Goal: Task Accomplishment & Management: Complete application form

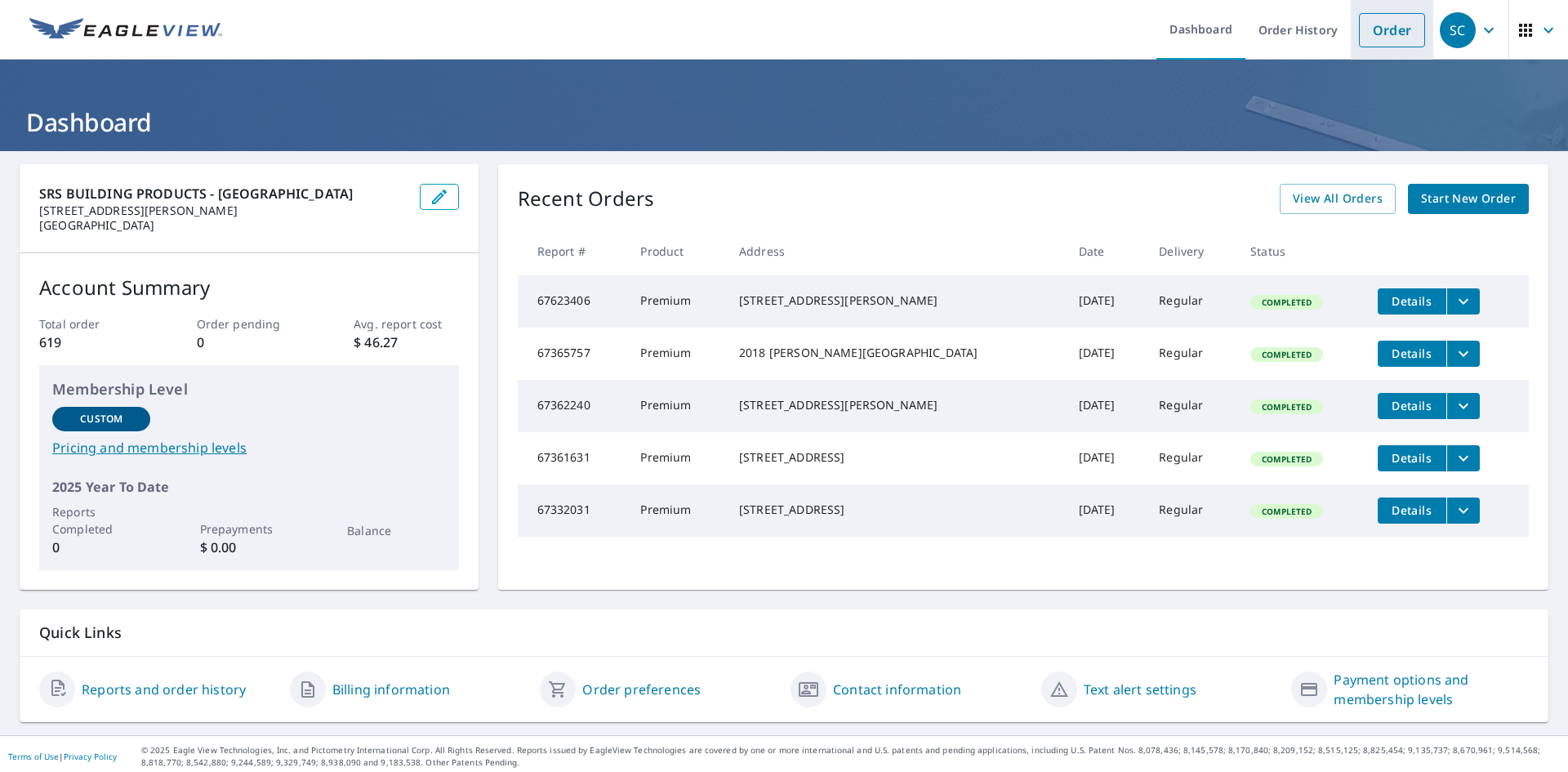
click at [1378, 35] on link "Order" at bounding box center [1391, 30] width 66 height 35
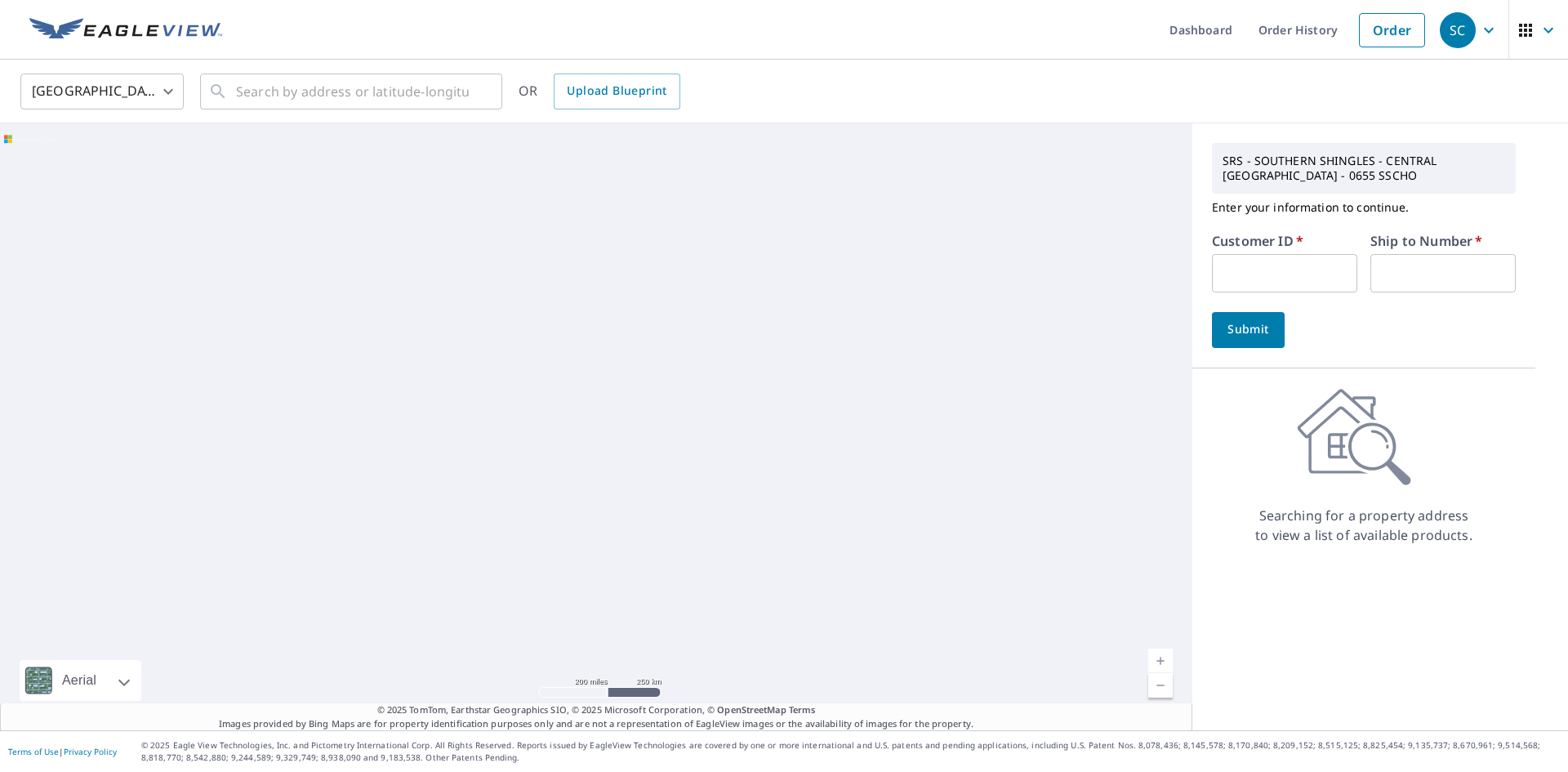
click at [1233, 273] on input "text" at bounding box center [1284, 273] width 145 height 38
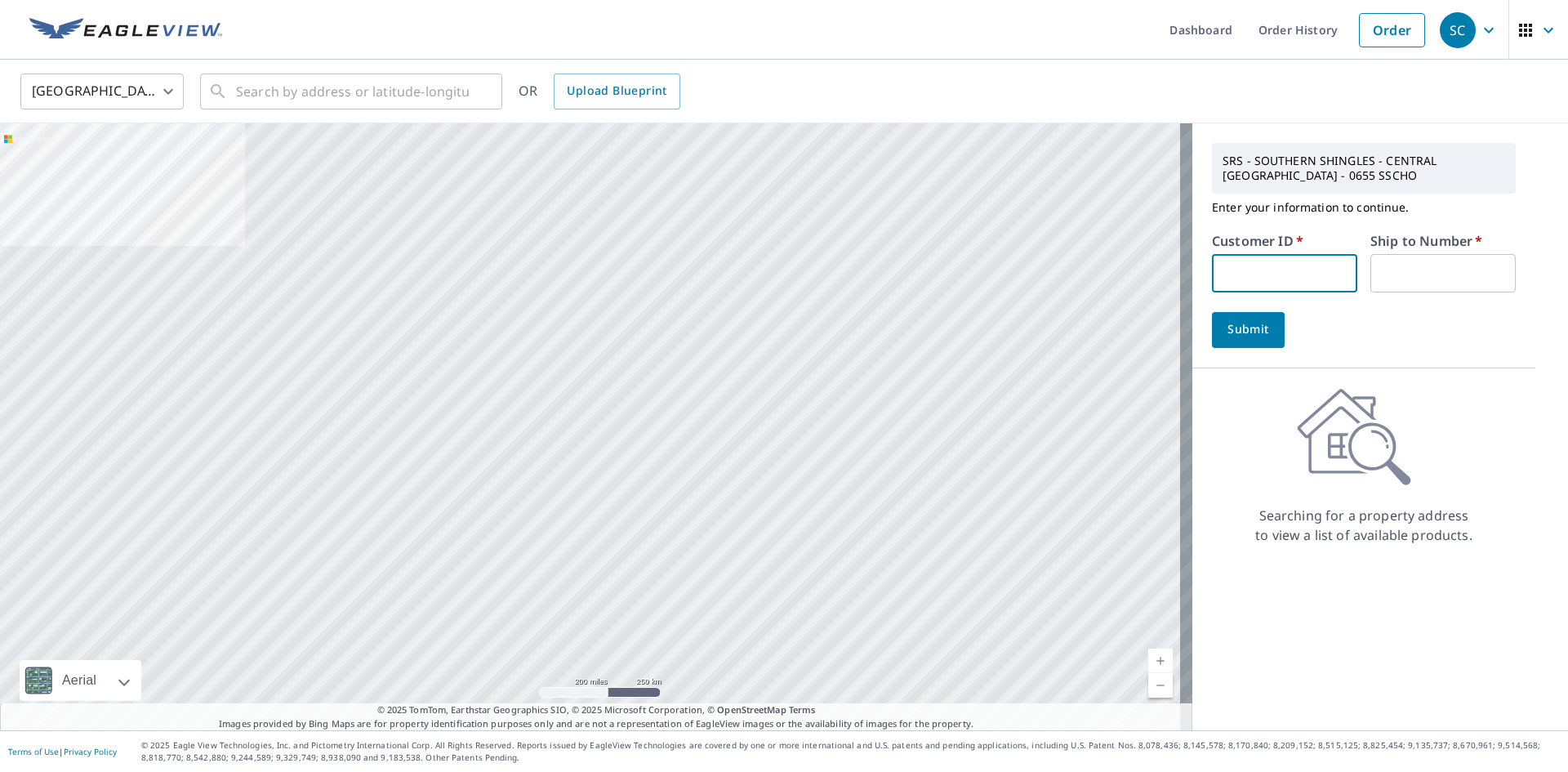
type input "ANM214"
click at [1393, 283] on input "text" at bounding box center [1443, 273] width 145 height 38
type input "1"
click at [1252, 337] on span "Submit" at bounding box center [1247, 329] width 46 height 21
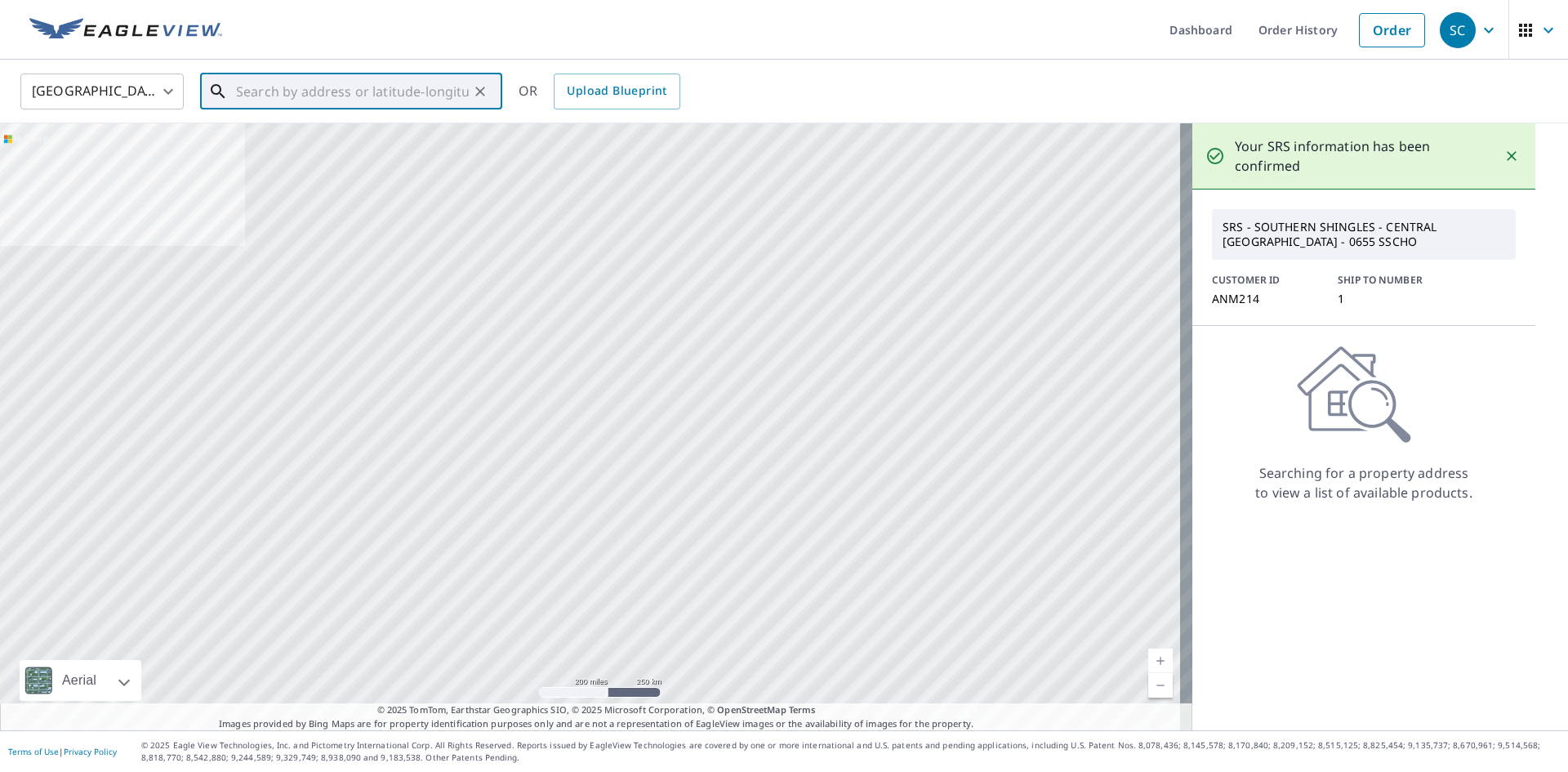
click at [264, 90] on input "text" at bounding box center [352, 92] width 233 height 45
click at [233, 93] on div "​" at bounding box center [351, 92] width 302 height 35
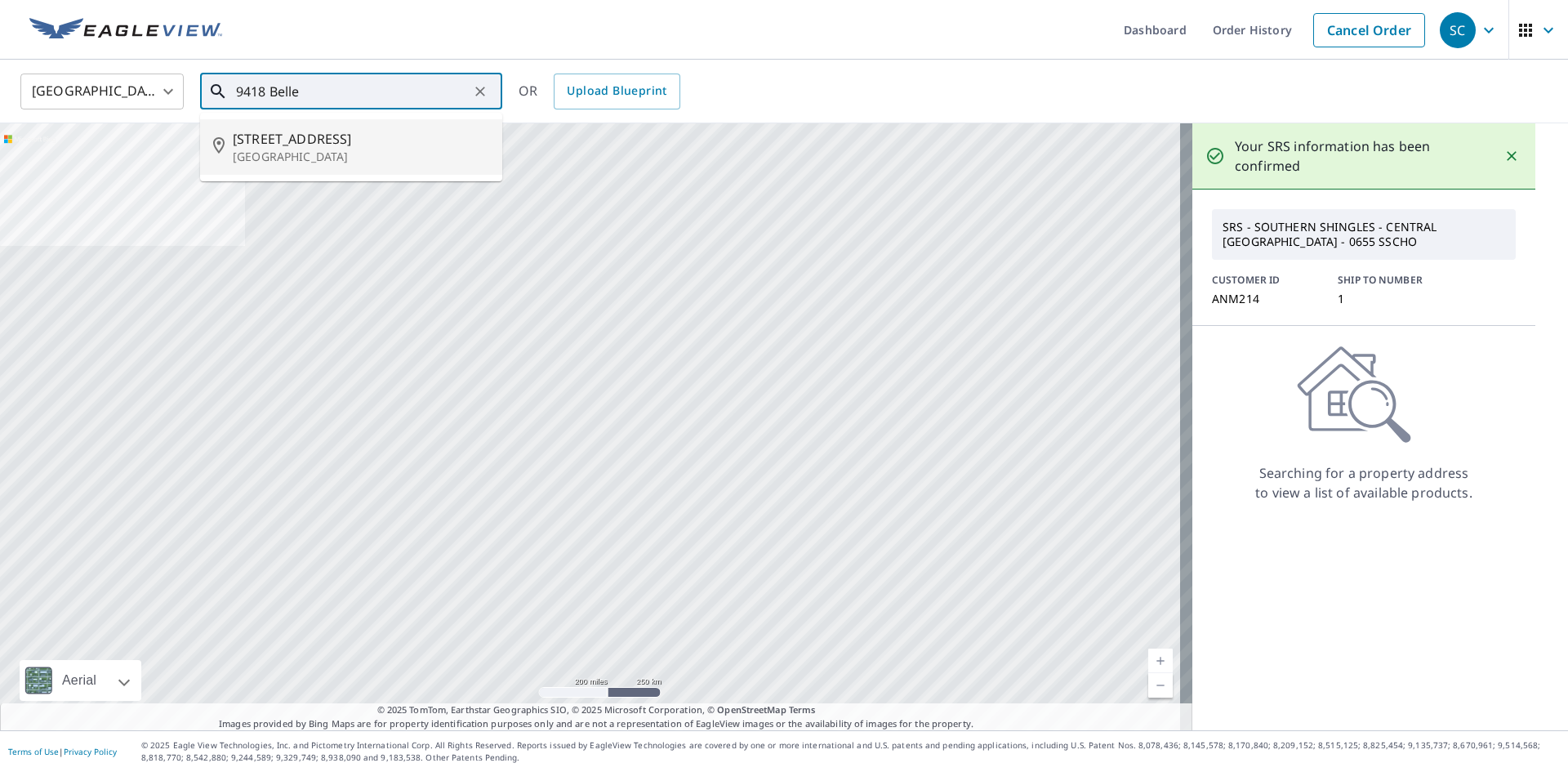
click at [323, 149] on p "[GEOGRAPHIC_DATA]" at bounding box center [361, 157] width 256 height 17
type input "[STREET_ADDRESS]"
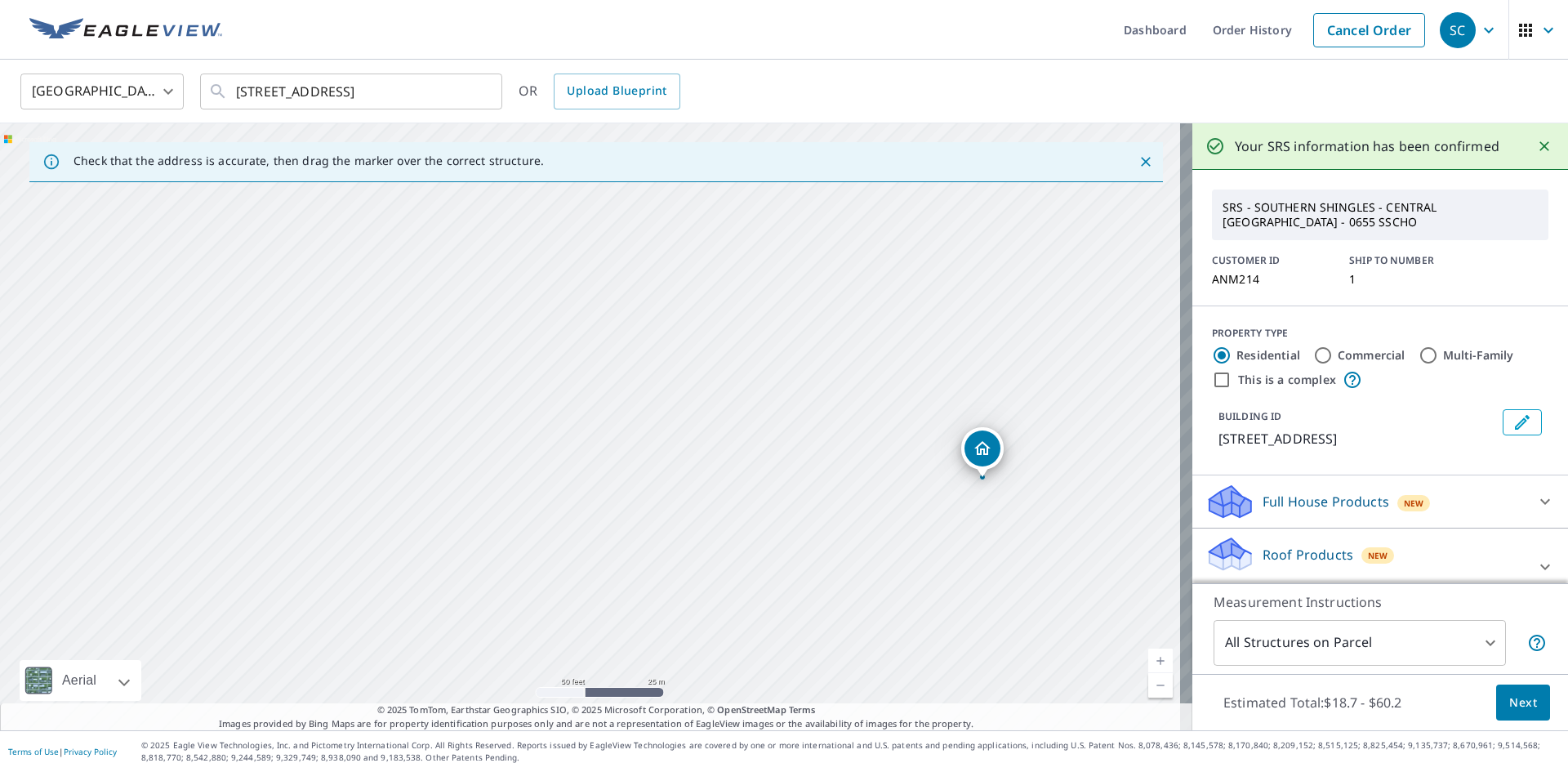
drag, startPoint x: 653, startPoint y: 463, endPoint x: 405, endPoint y: 456, distance: 248.1
click at [413, 458] on div "[STREET_ADDRESS]" at bounding box center [596, 426] width 1192 height 606
click at [1509, 695] on span "Next" at bounding box center [1523, 702] width 28 height 21
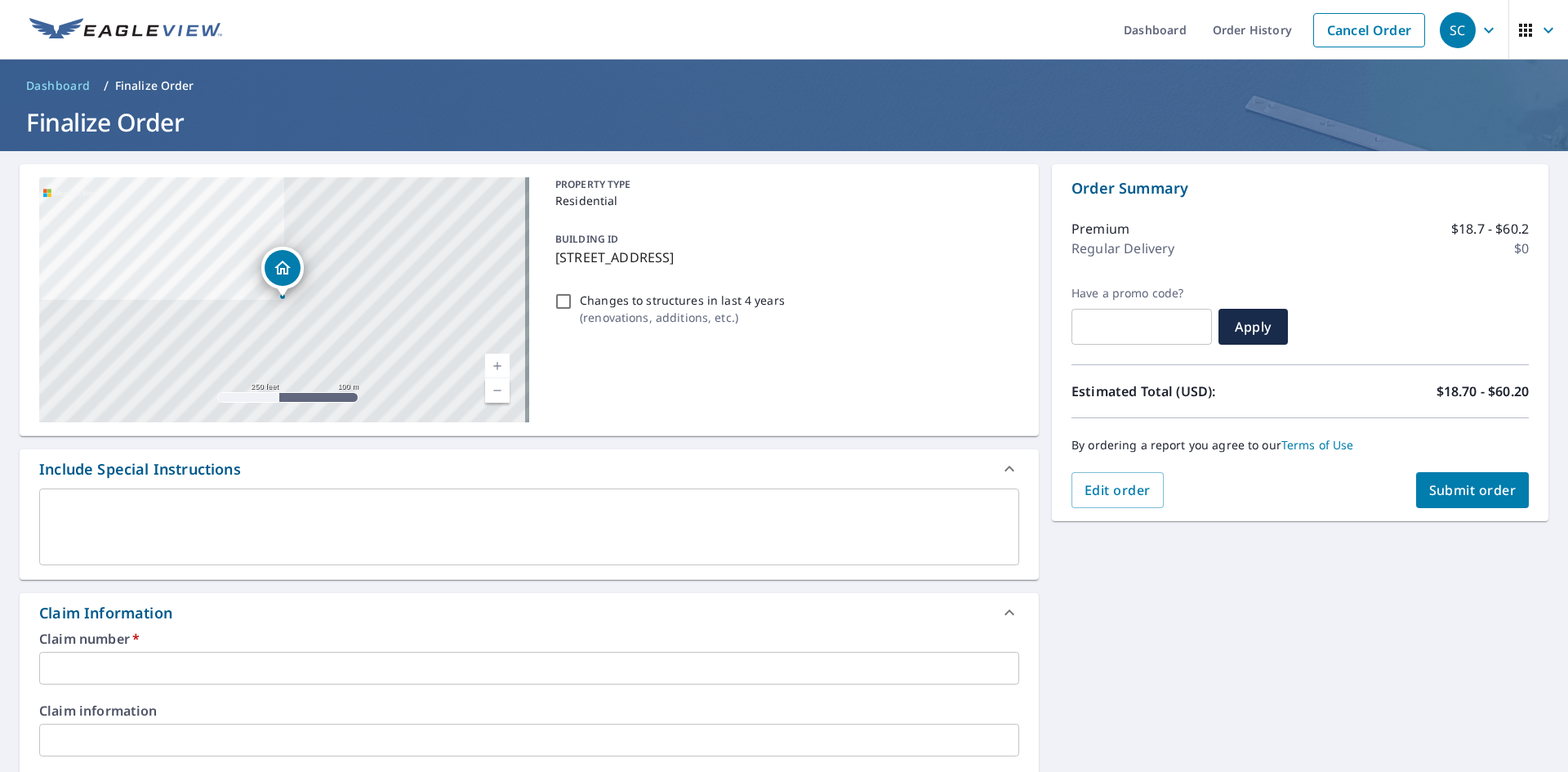
click at [188, 674] on input "text" at bounding box center [530, 667] width 980 height 33
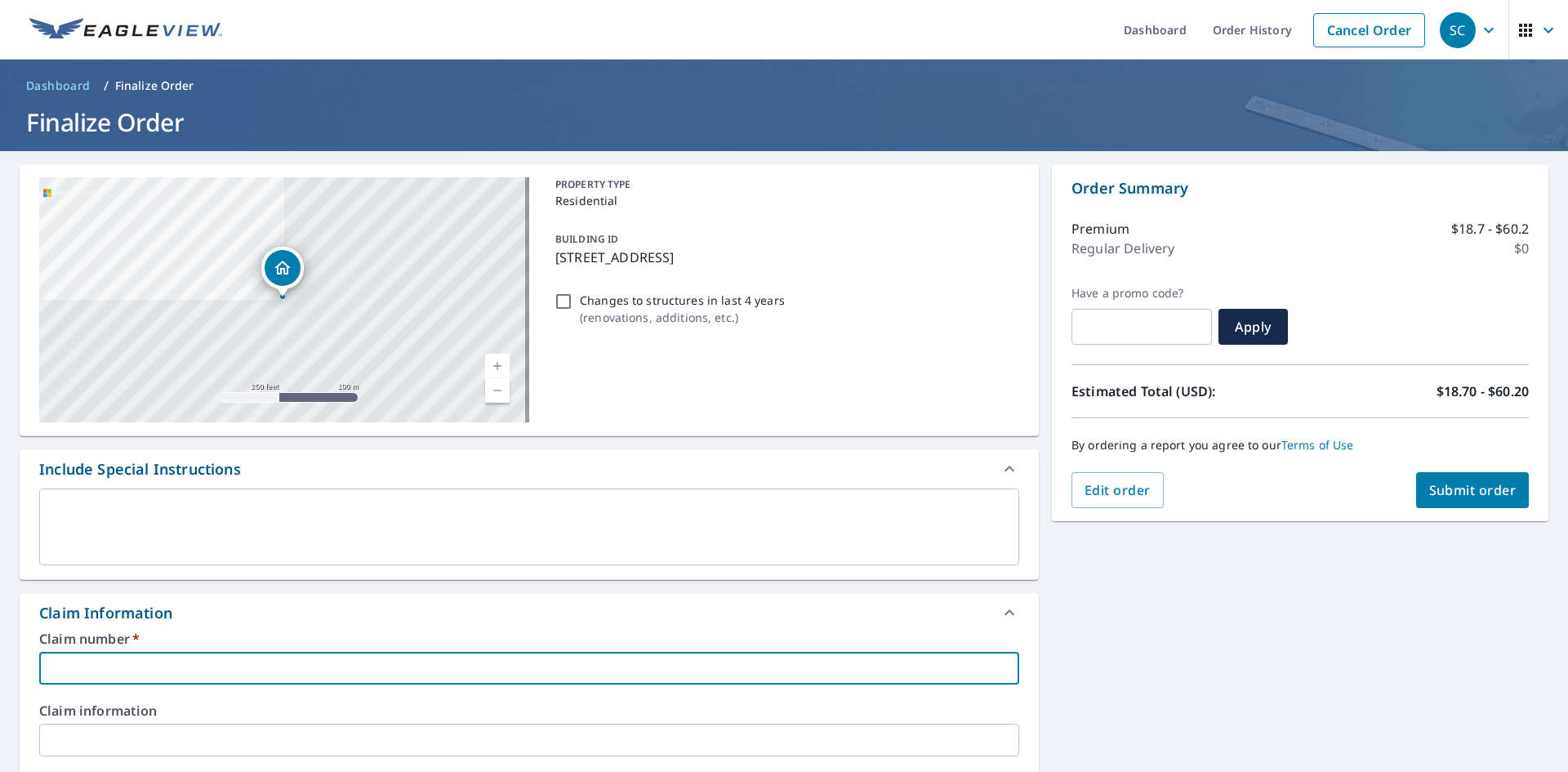
type input "ABM Waterproofing"
checkbox input "true"
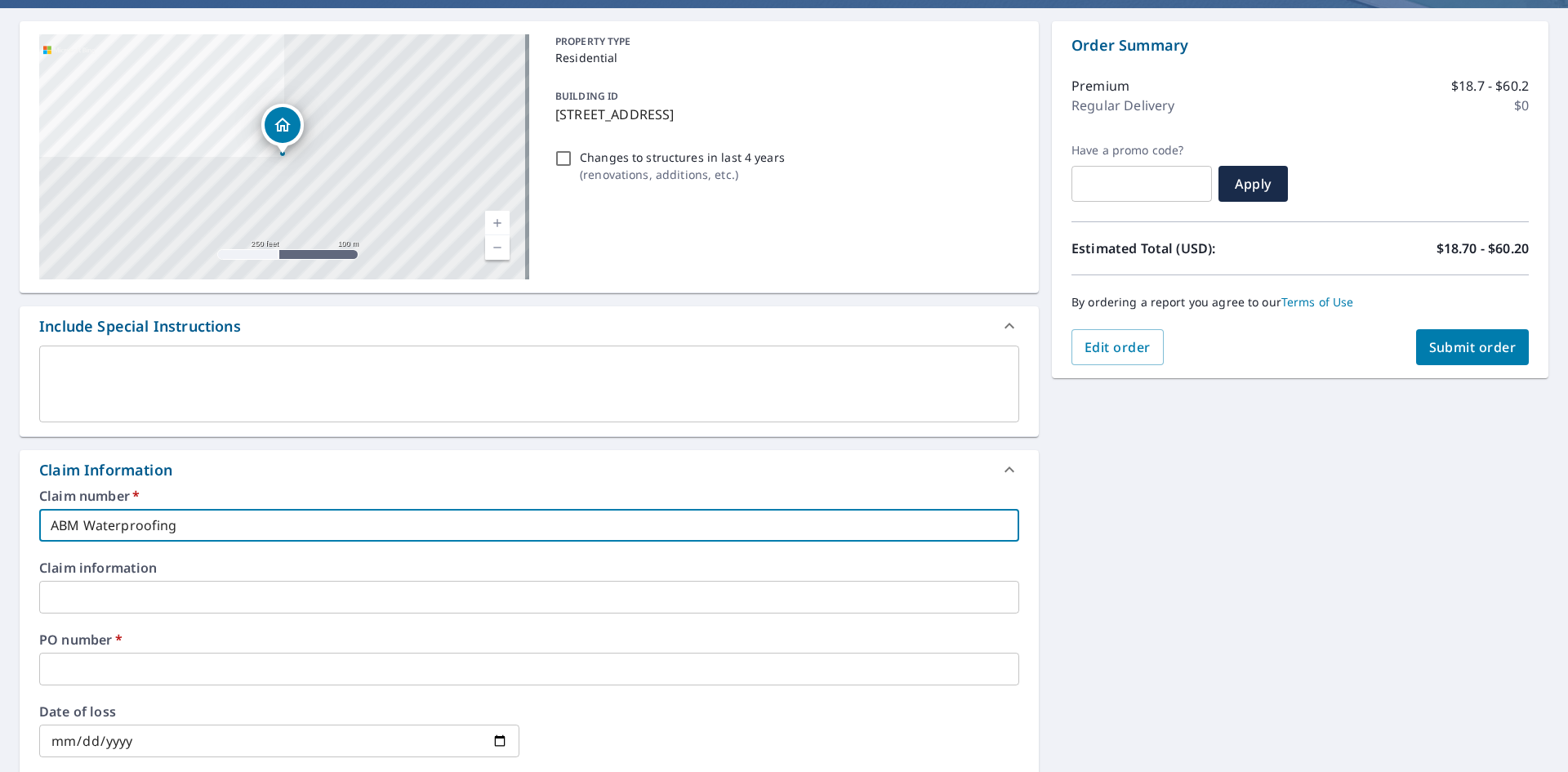
scroll to position [164, 0]
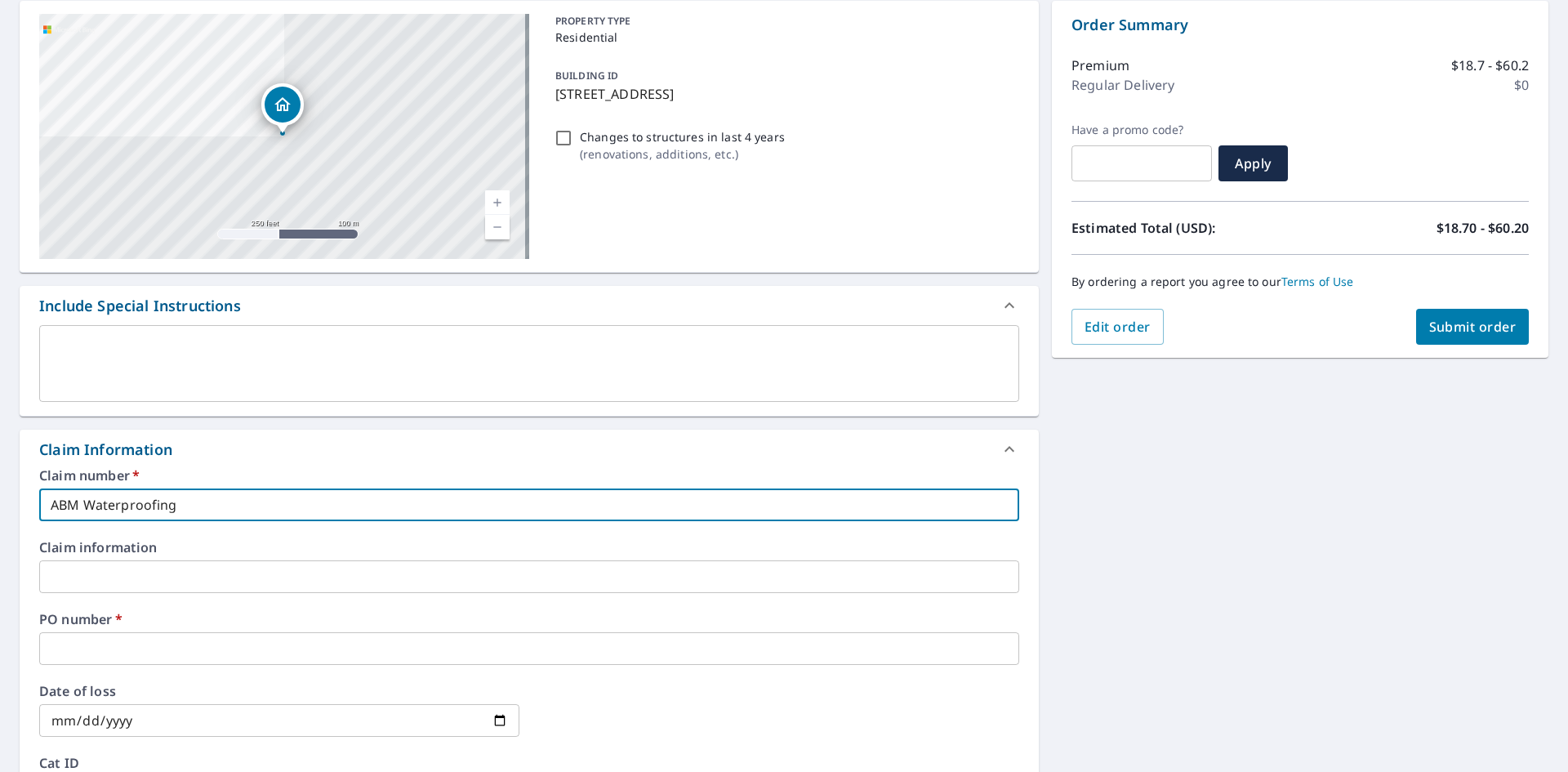
click at [126, 644] on input "text" at bounding box center [530, 648] width 980 height 33
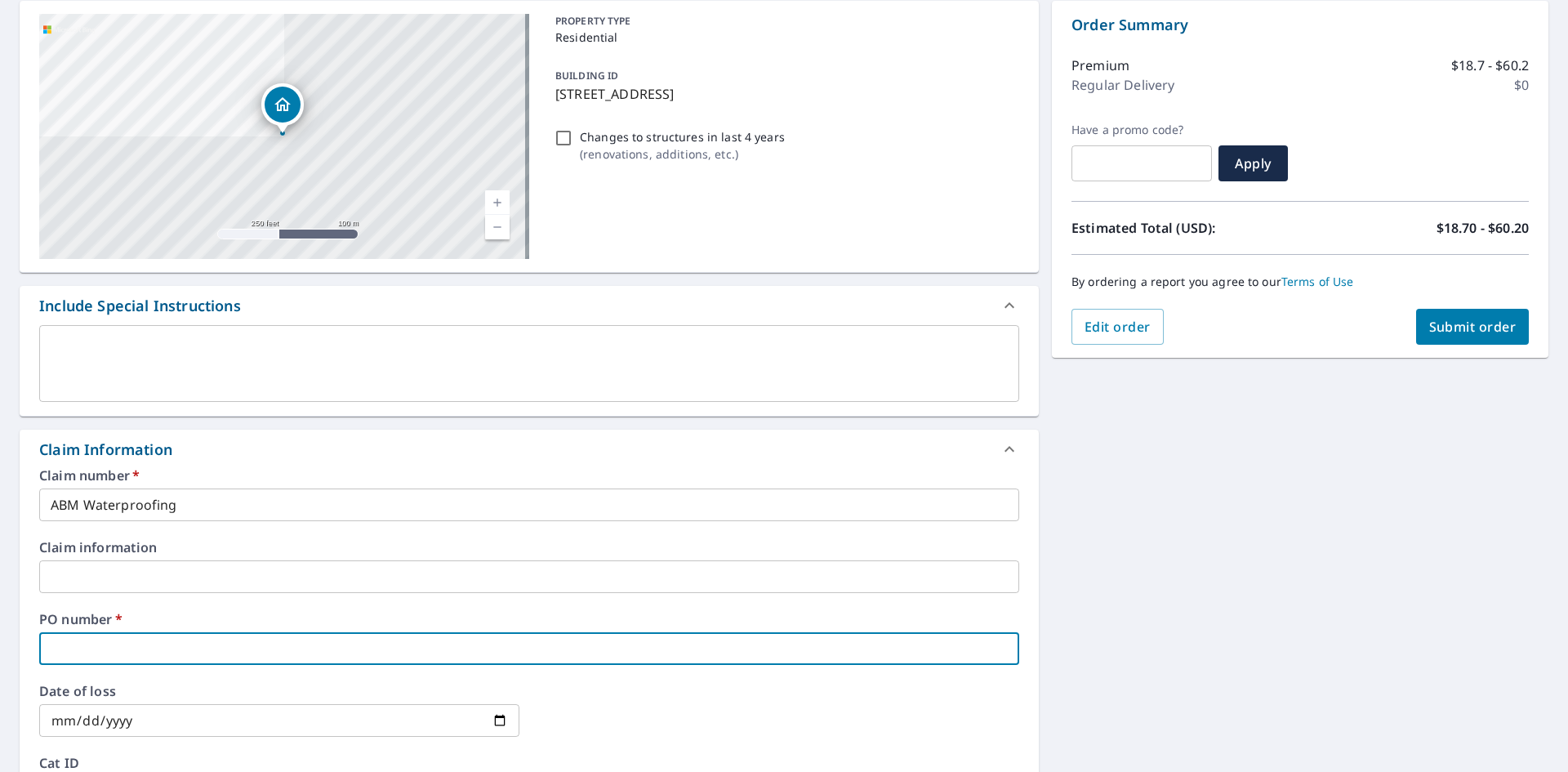
type input "9"
checkbox input "true"
type input "94"
checkbox input "true"
type input "941"
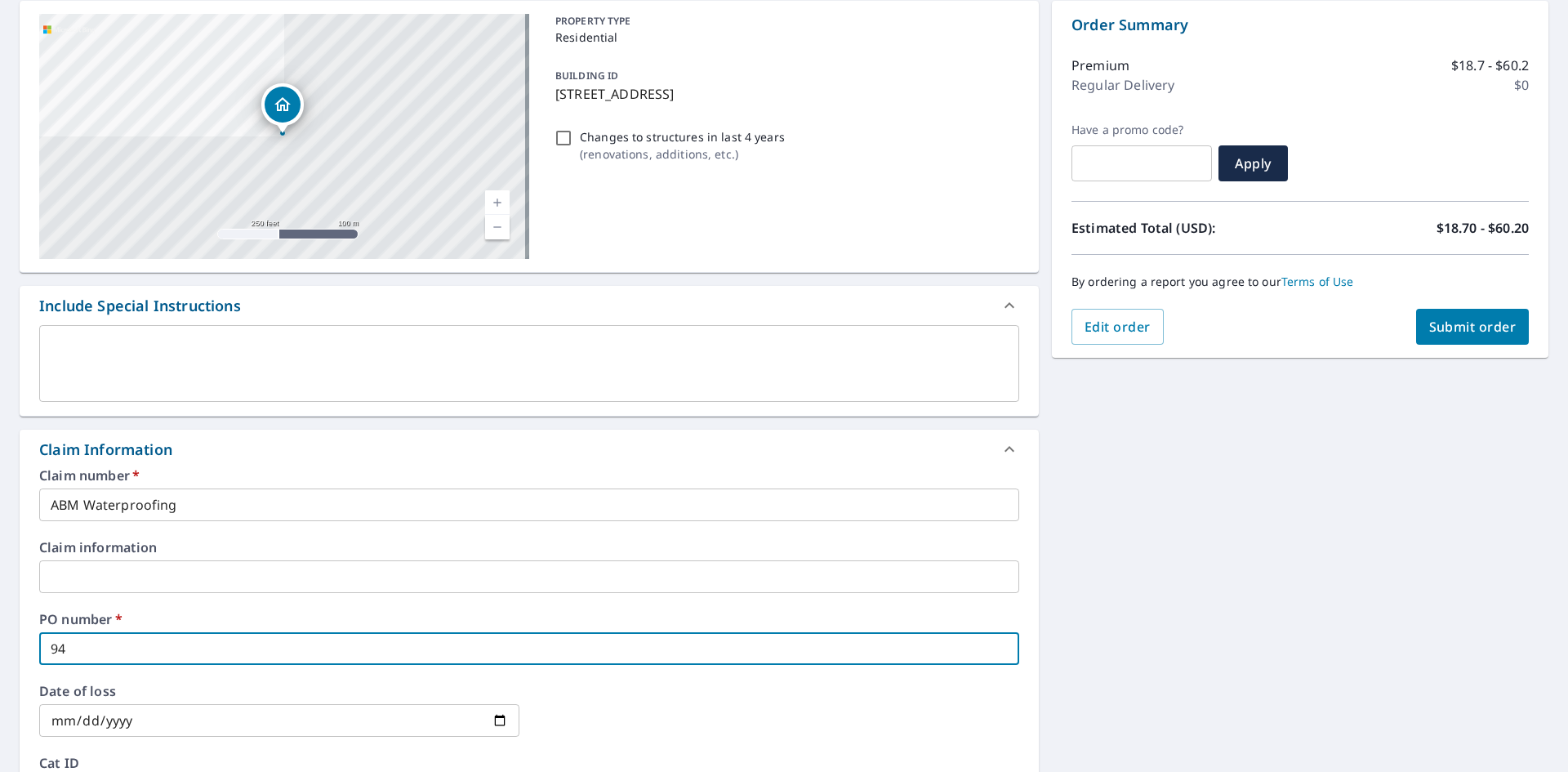
checkbox input "true"
type input "9418"
checkbox input "true"
type input "9418"
checkbox input "true"
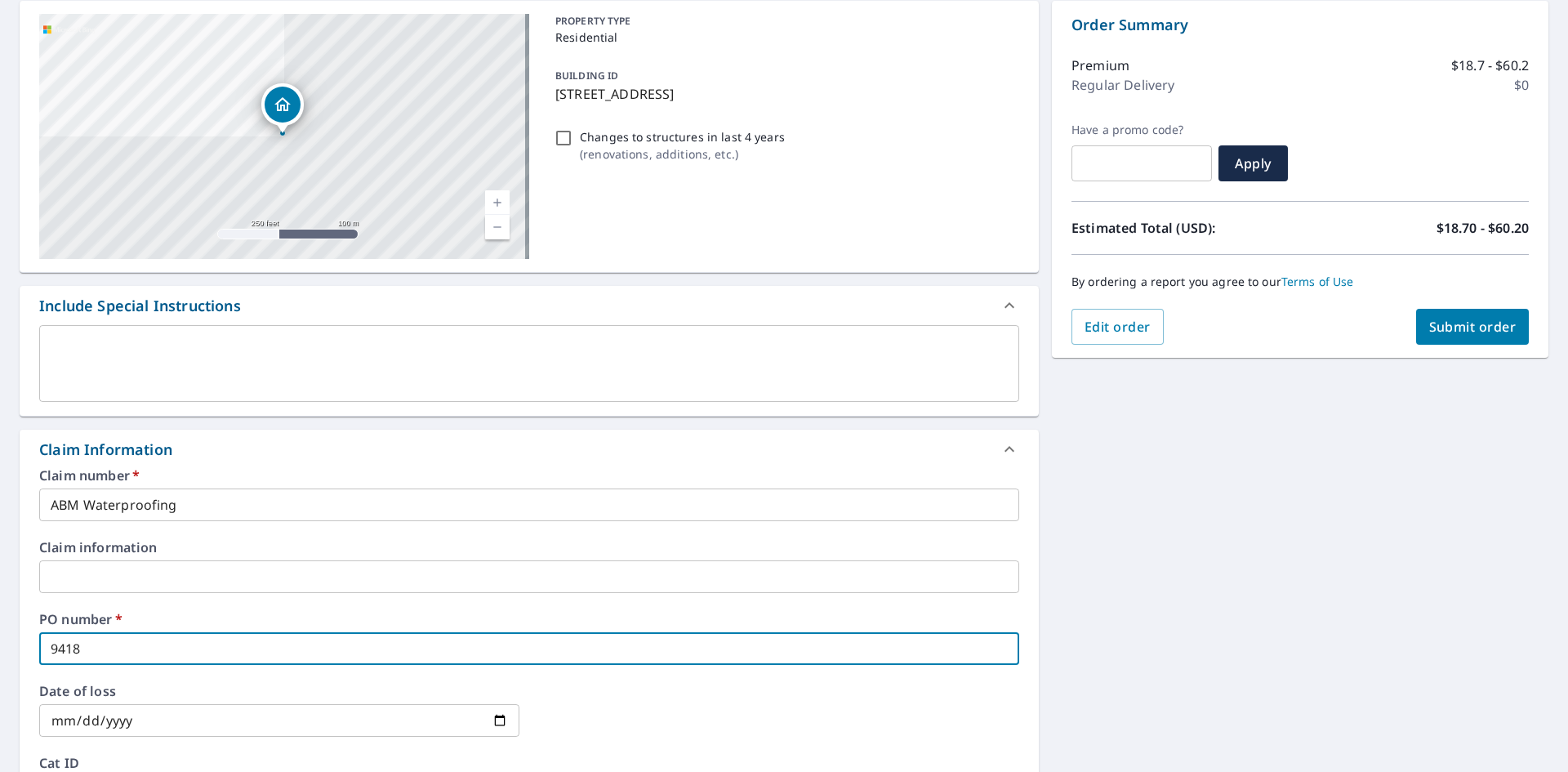
type input "9418 B"
checkbox input "true"
type input "9418 Be"
checkbox input "true"
type input "9418 Bel"
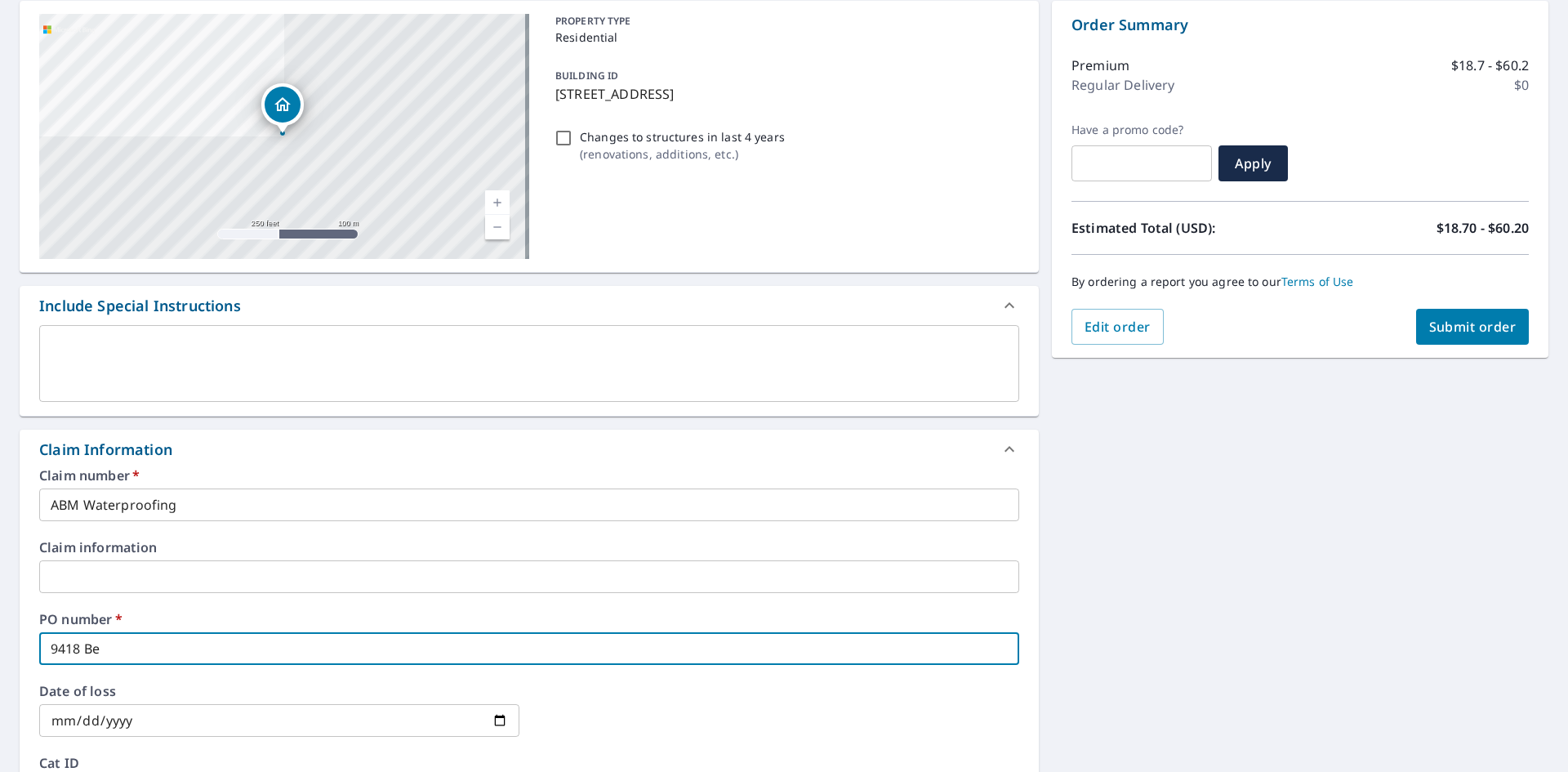
checkbox input "true"
type input "9418 Bell"
checkbox input "true"
type input "9418 Belle"
checkbox input "true"
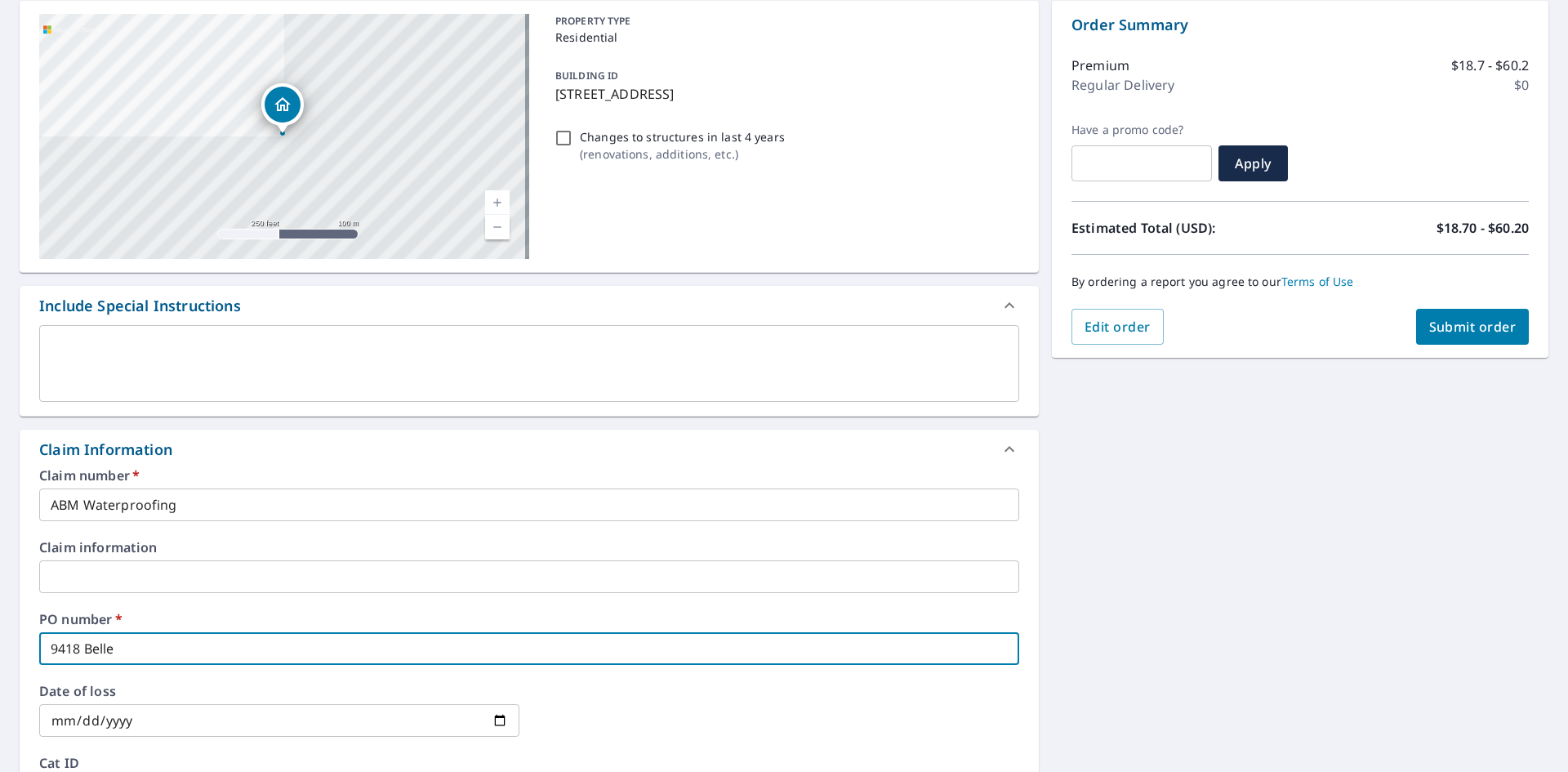
type input "9418 Bellec"
checkbox input "true"
type input "9418 Bellecl"
checkbox input "true"
type input "9418 Bellecla"
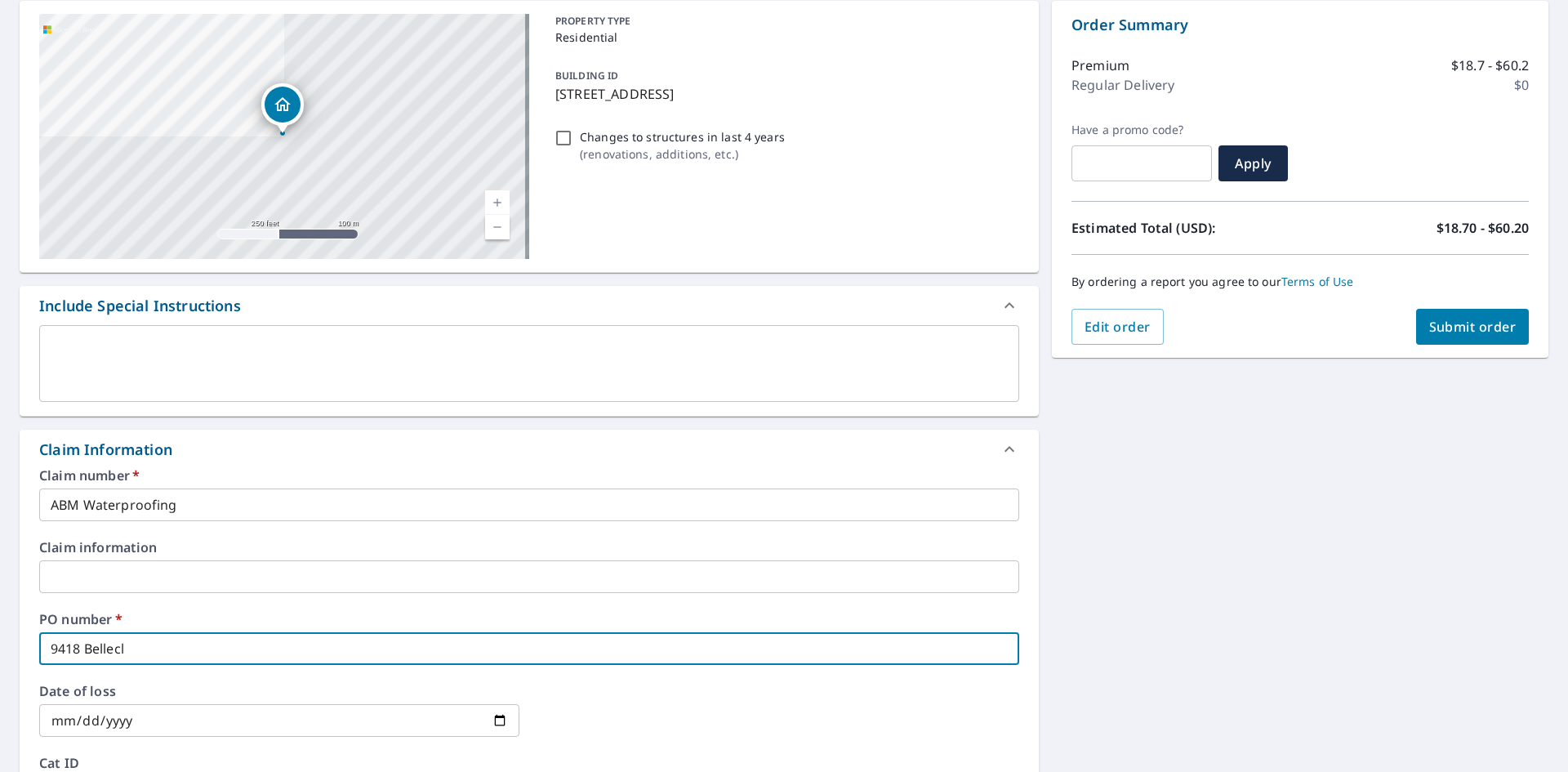
checkbox input "true"
type input "9418 Belleclai"
checkbox input "true"
type input "9418 Belleclair"
checkbox input "true"
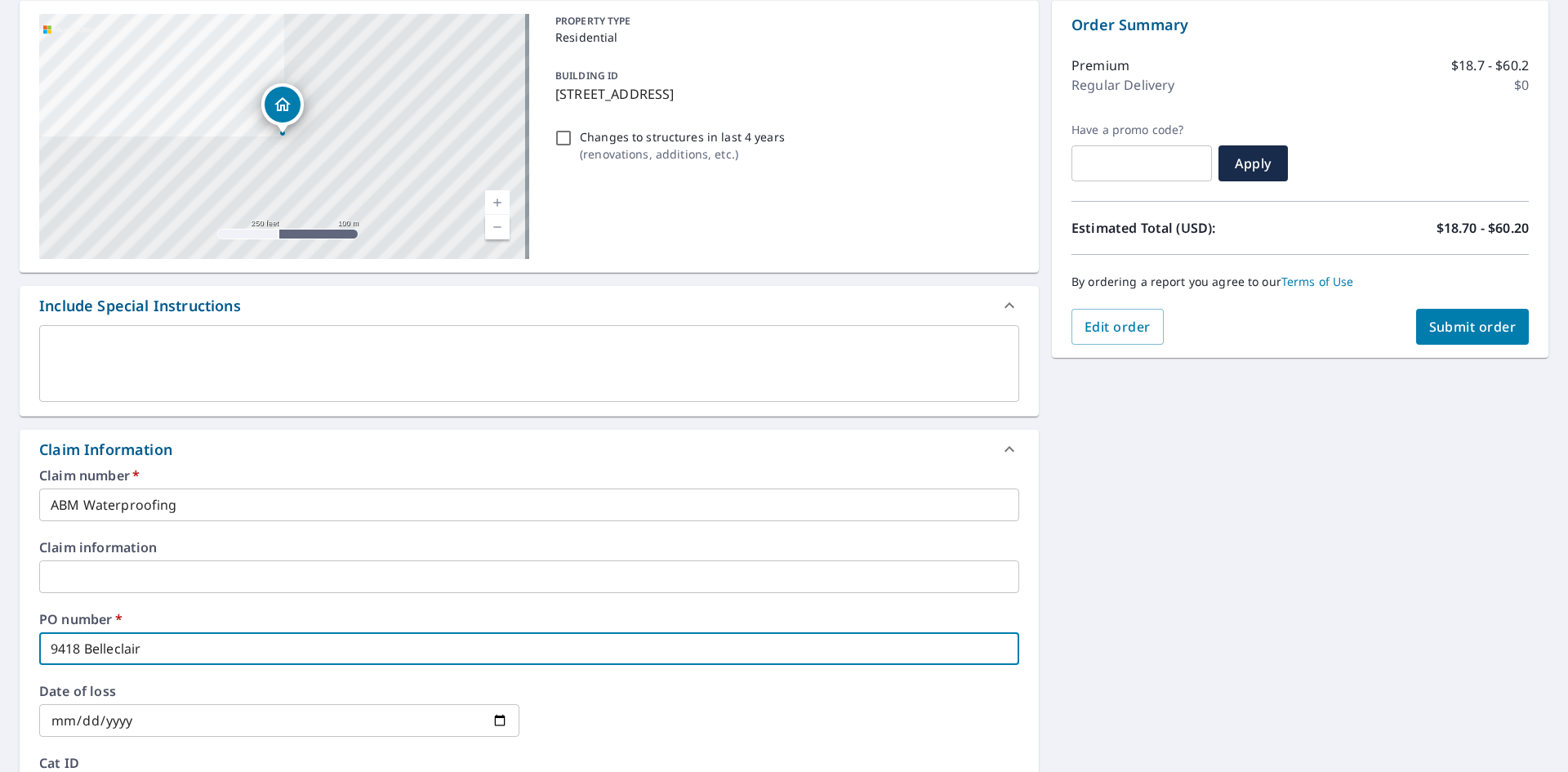
type input "9418 Belleclaire"
checkbox input "true"
type input "9418 Belleclaire"
checkbox input "true"
type input "9418 Belleclaire L"
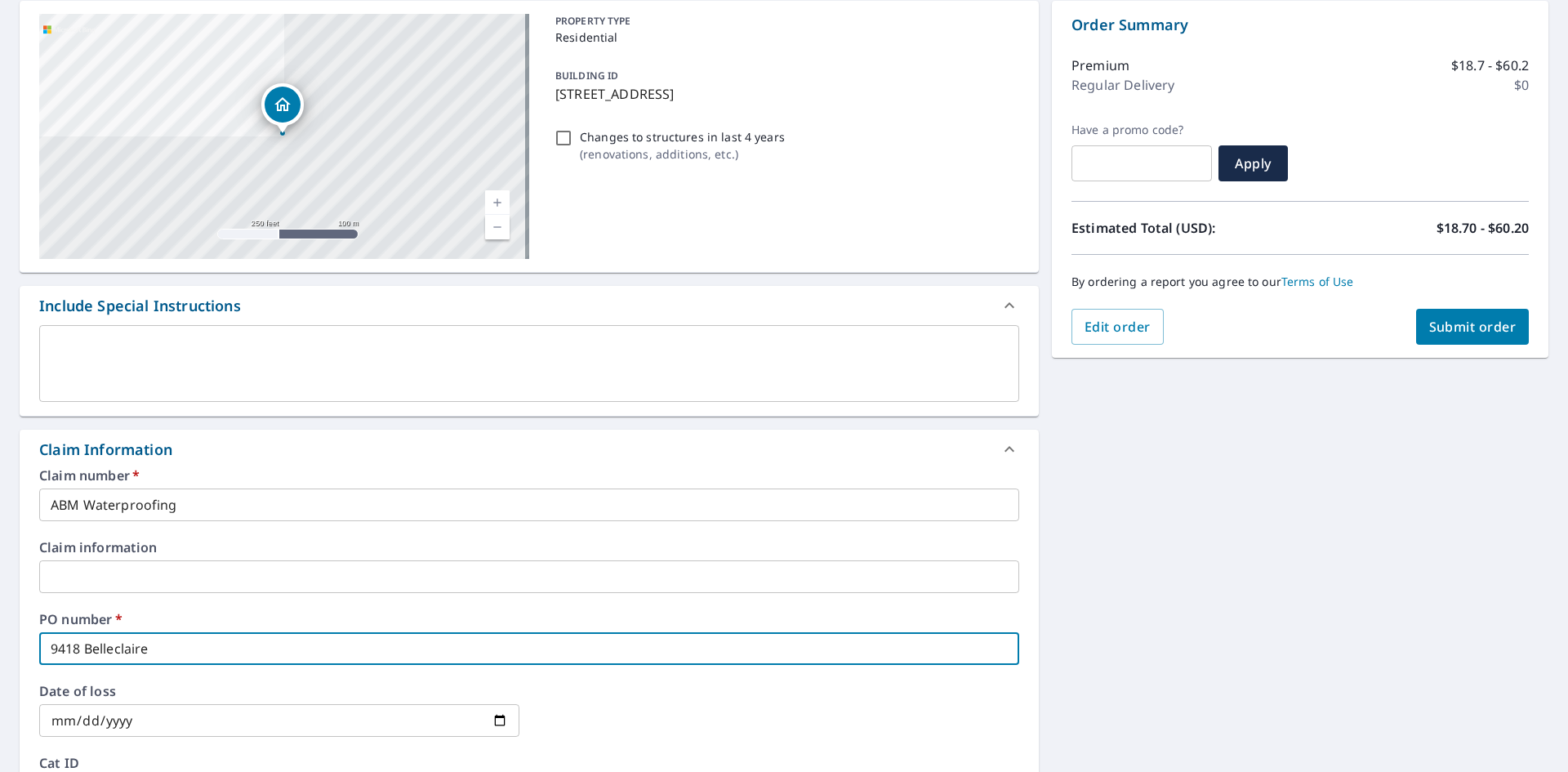
checkbox input "true"
type input "[STREET_ADDRESS]"
checkbox input "true"
type input "[STREET_ADDRESS],"
checkbox input "true"
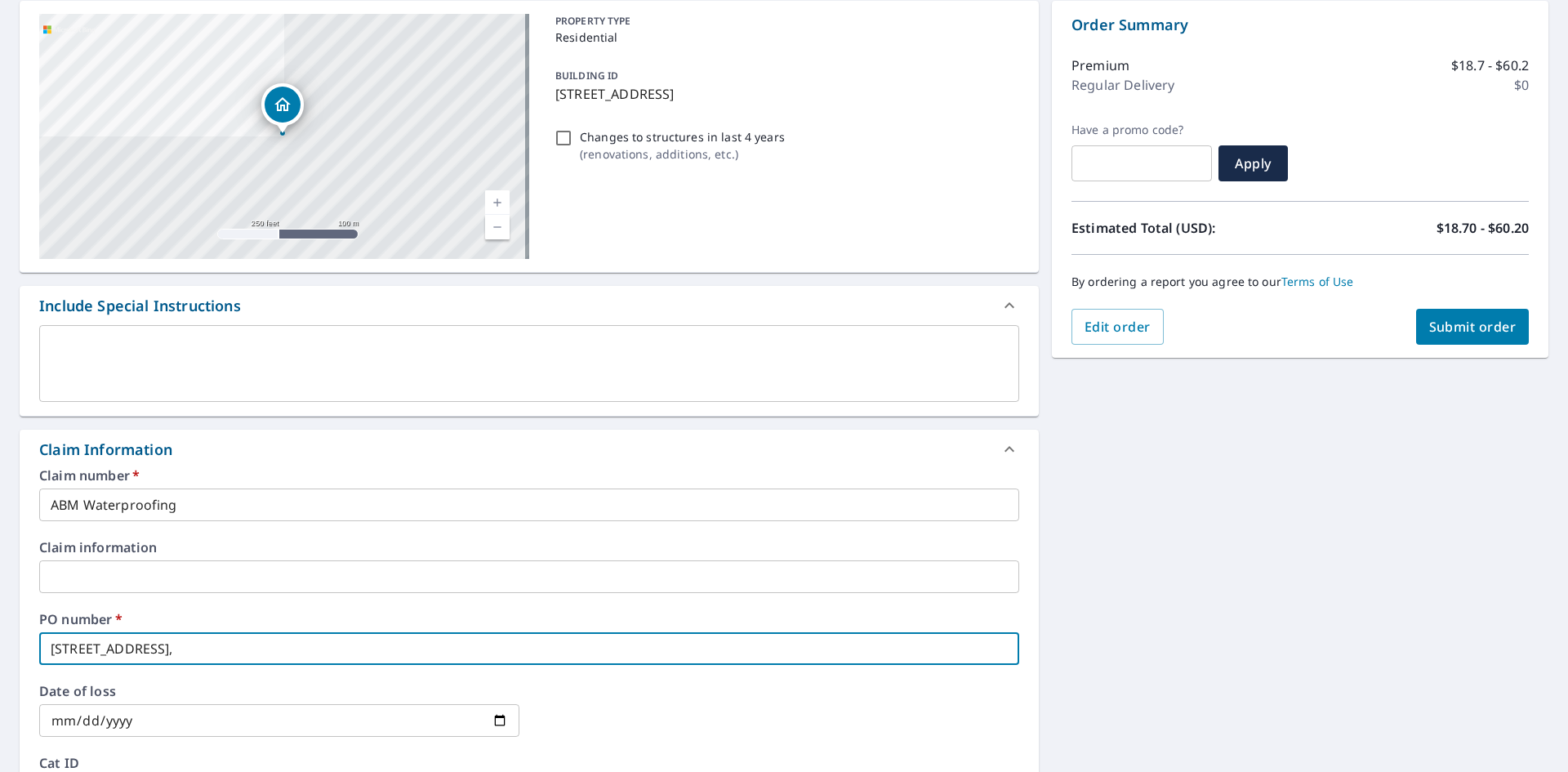
type input "[STREET_ADDRESS],"
checkbox input "true"
type input "[STREET_ADDRESS]"
checkbox input "true"
type input "[STREET_ADDRESS]"
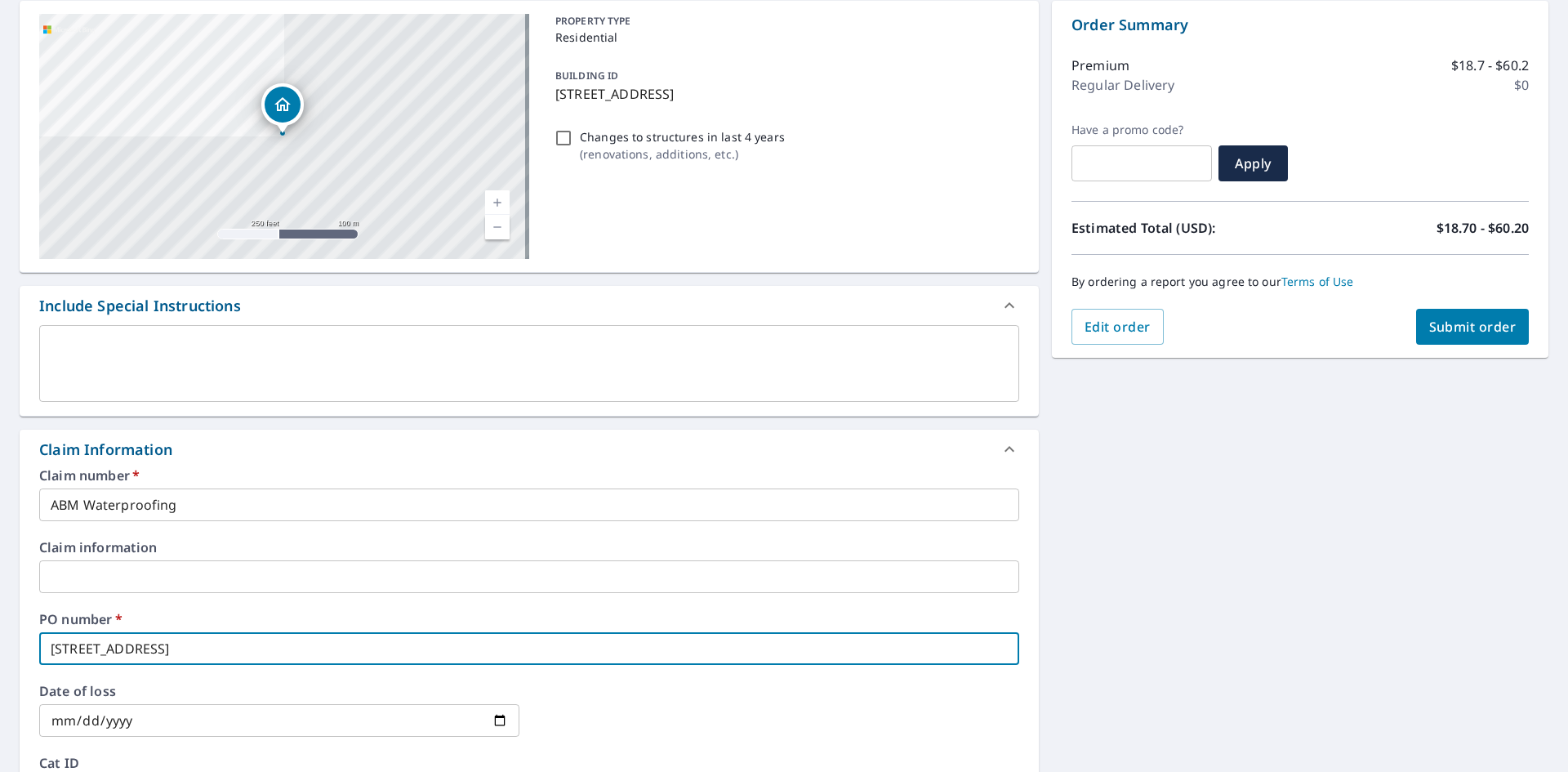
checkbox input "true"
type input "[STREET_ADDRESS]"
checkbox input "true"
type input "[STREET_ADDRESS]"
checkbox input "true"
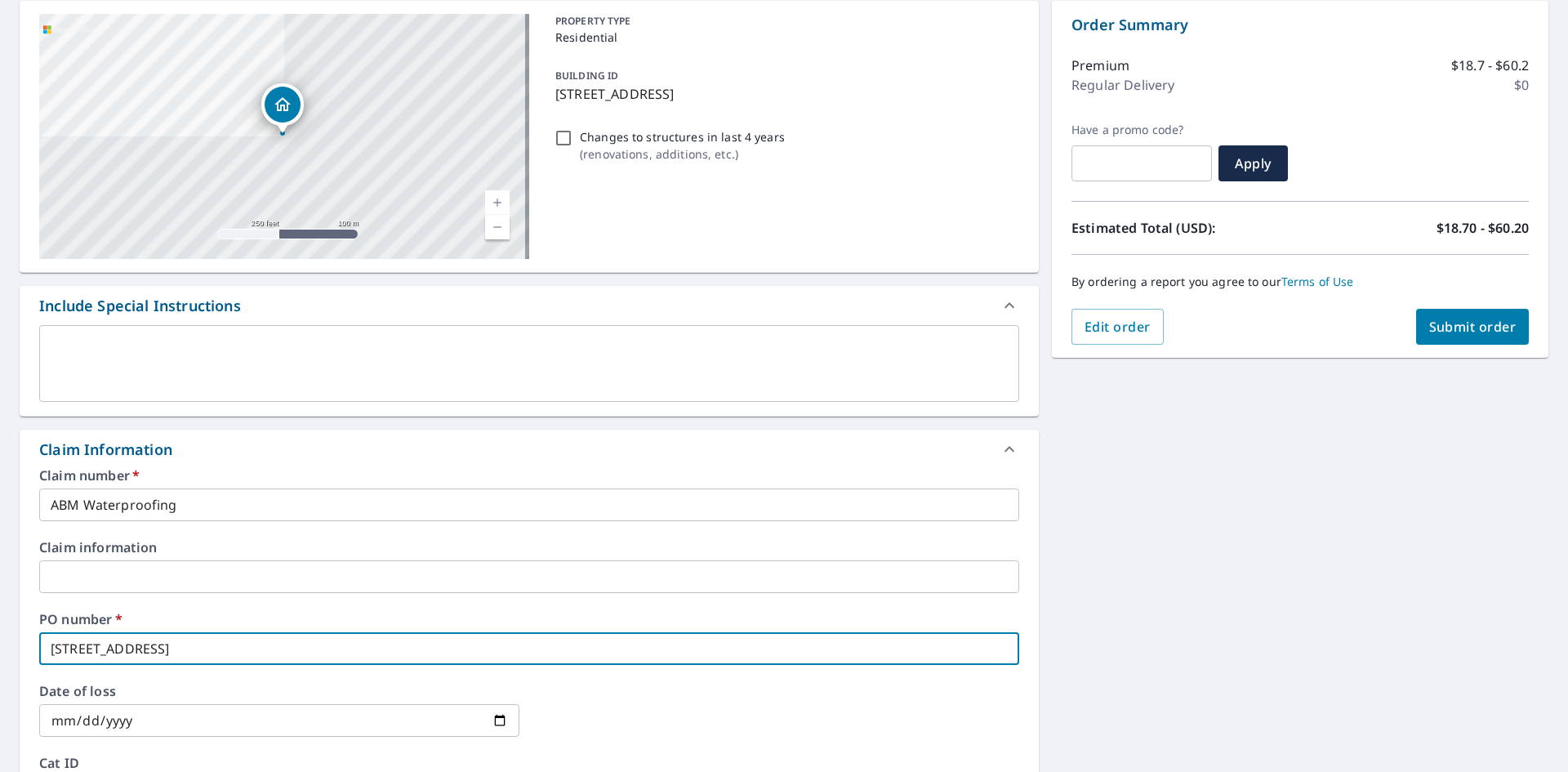
type input "[STREET_ADDRESS]"
checkbox input "true"
type input "[STREET_ADDRESS]"
checkbox input "true"
type input "[STREET_ADDRESS]"
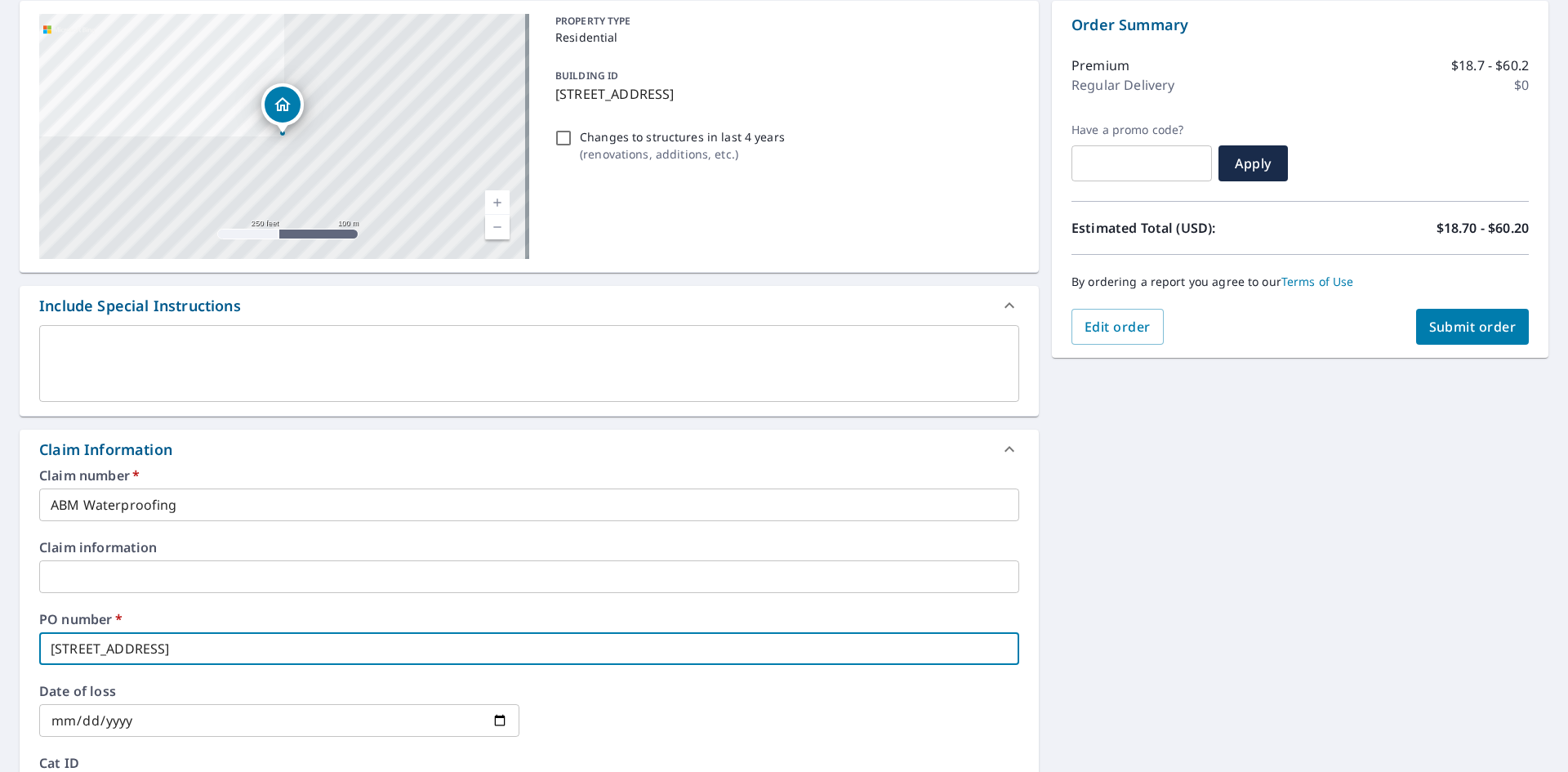
checkbox input "true"
type input "[STREET_ADDRESS],"
checkbox input "true"
type input "[STREET_ADDRESS],"
checkbox input "true"
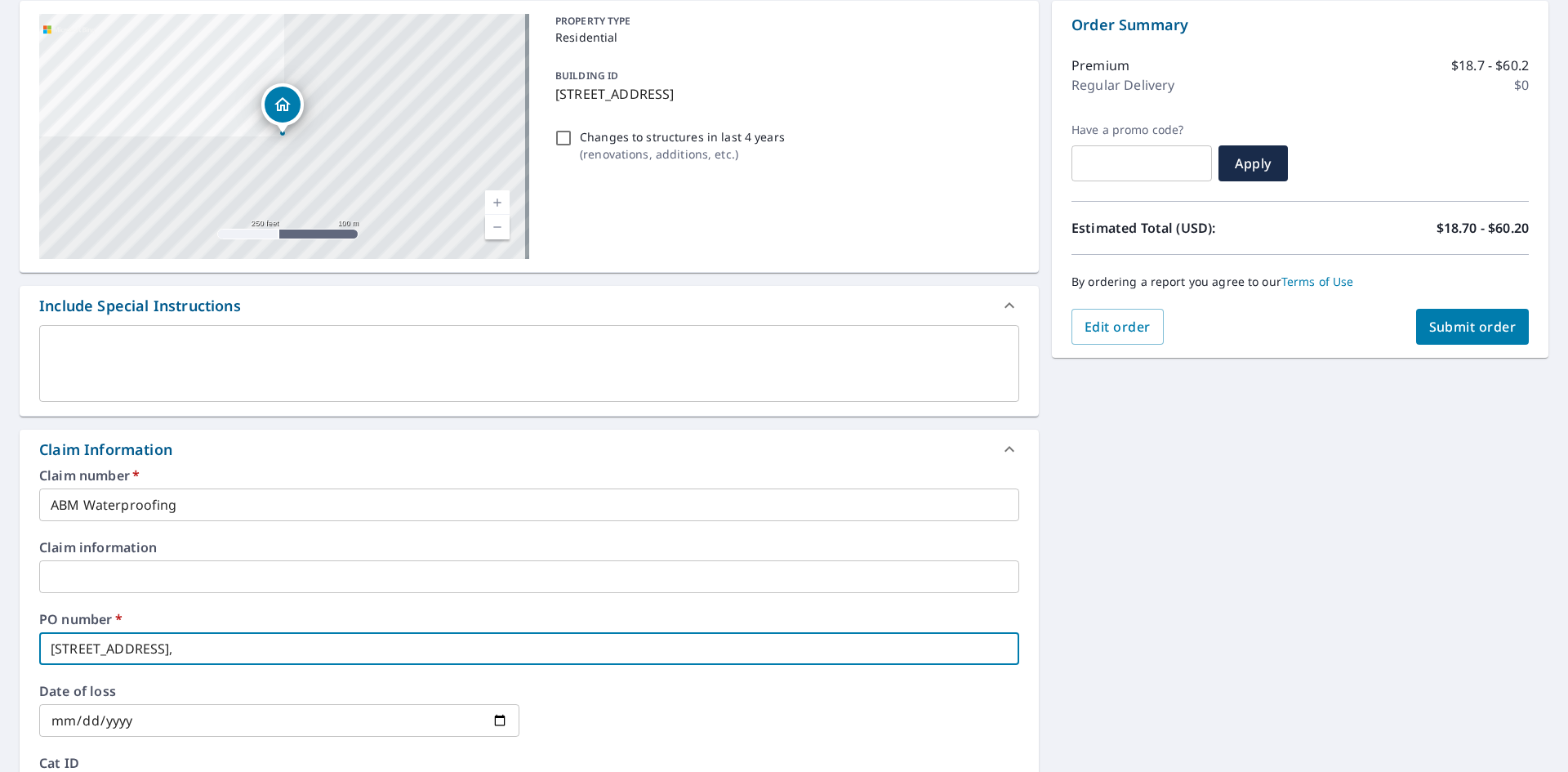
type input "[STREET_ADDRESS]"
checkbox input "true"
type input "[STREET_ADDRESS]"
checkbox input "true"
type input "[STREET_ADDRESS]"
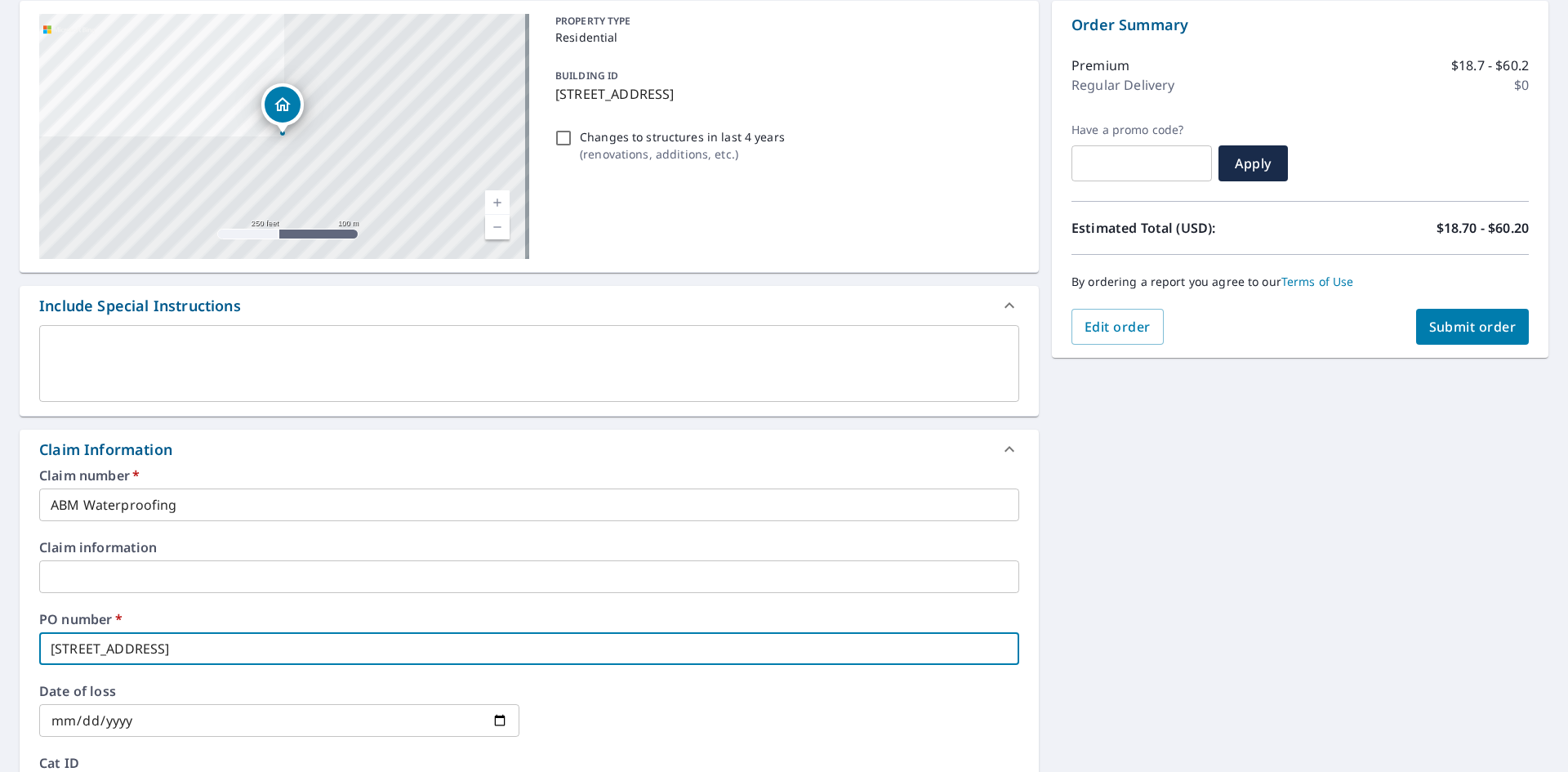
checkbox input "true"
type input "[STREET_ADDRESS]"
checkbox input "true"
type input "[STREET_ADDRESS]"
checkbox input "true"
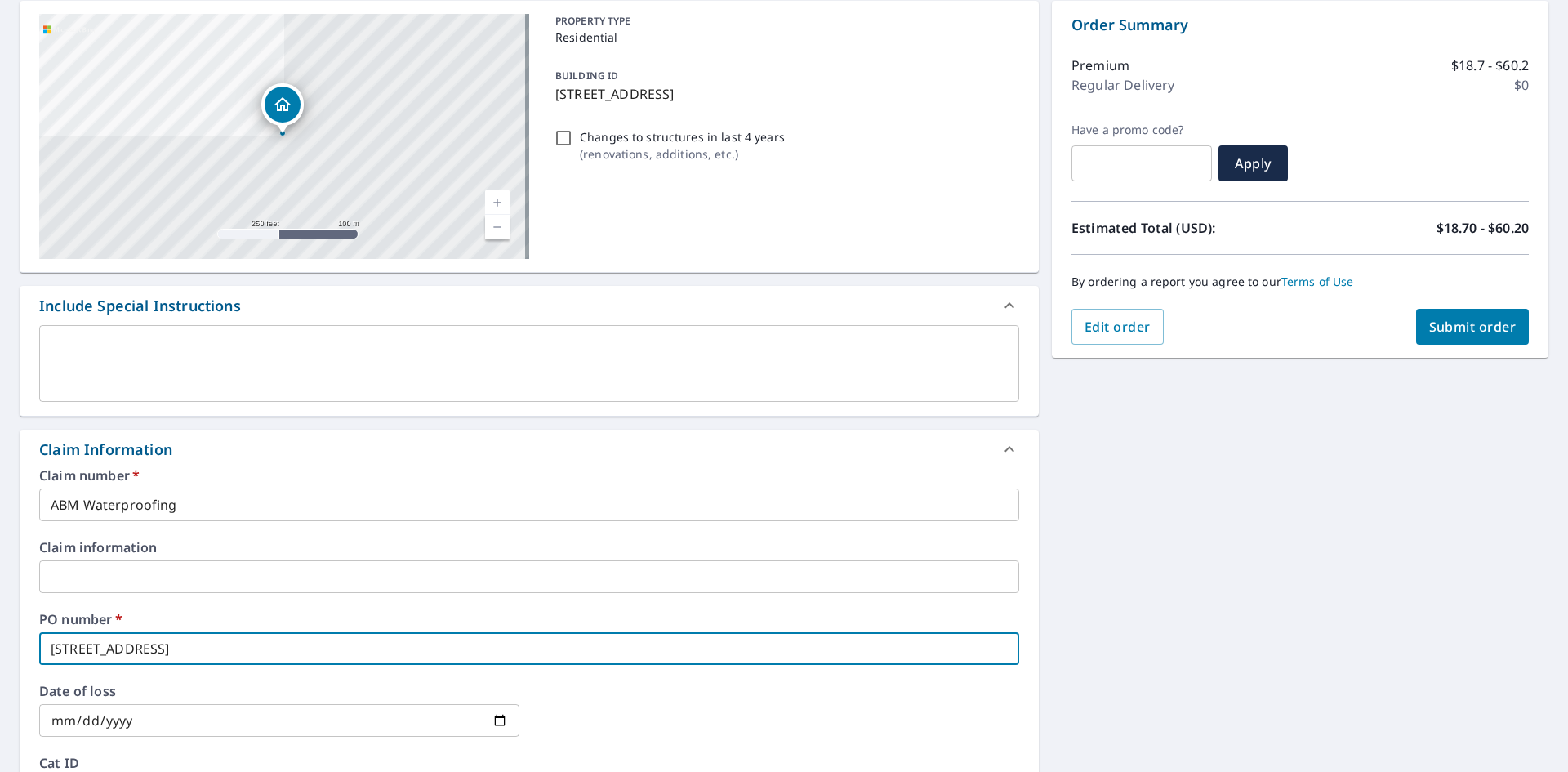
type input "[STREET_ADDRESS]"
checkbox input "true"
type input "[STREET_ADDRESS]"
checkbox input "true"
type input "[STREET_ADDRESS]"
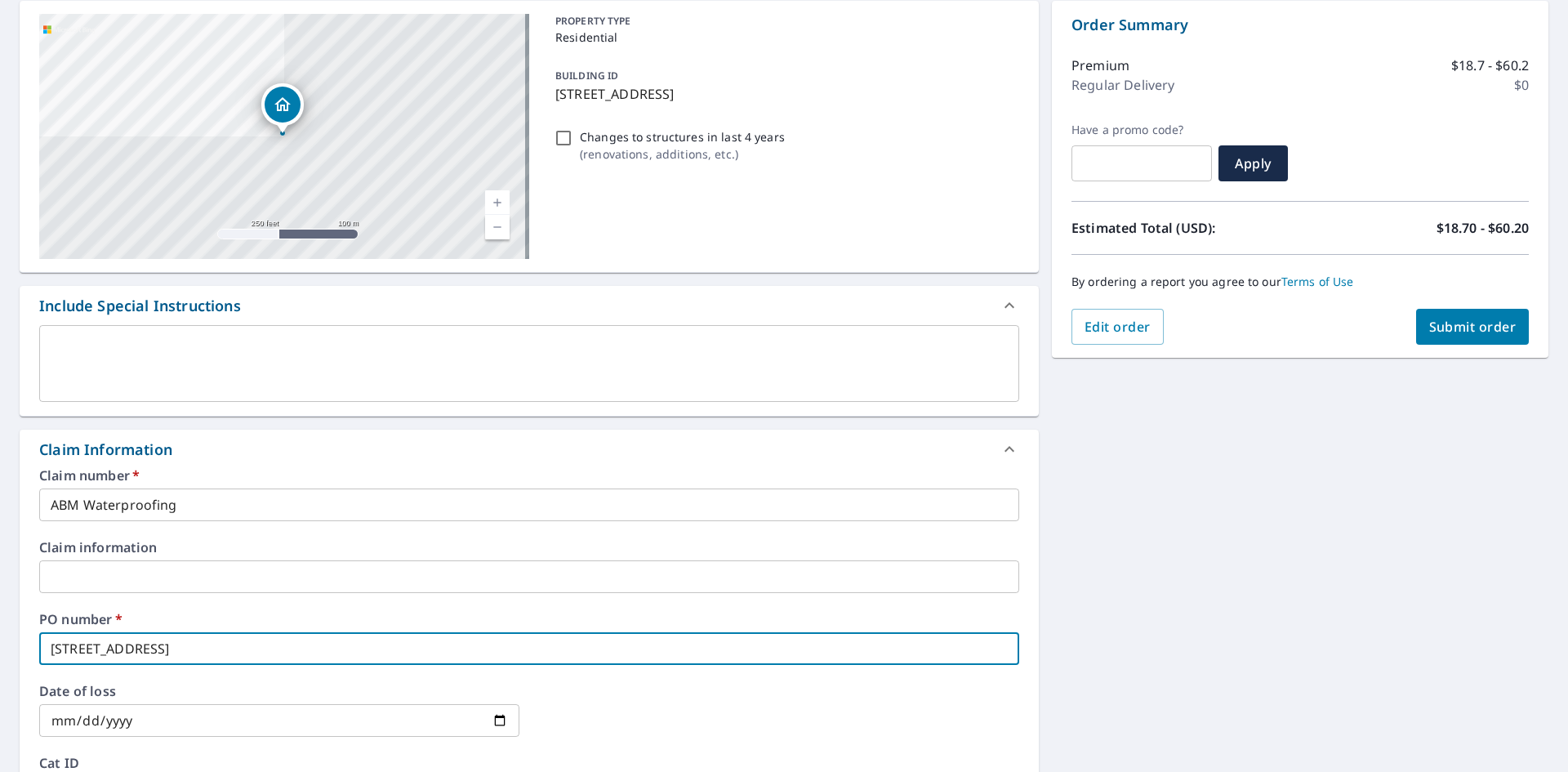
checkbox input "true"
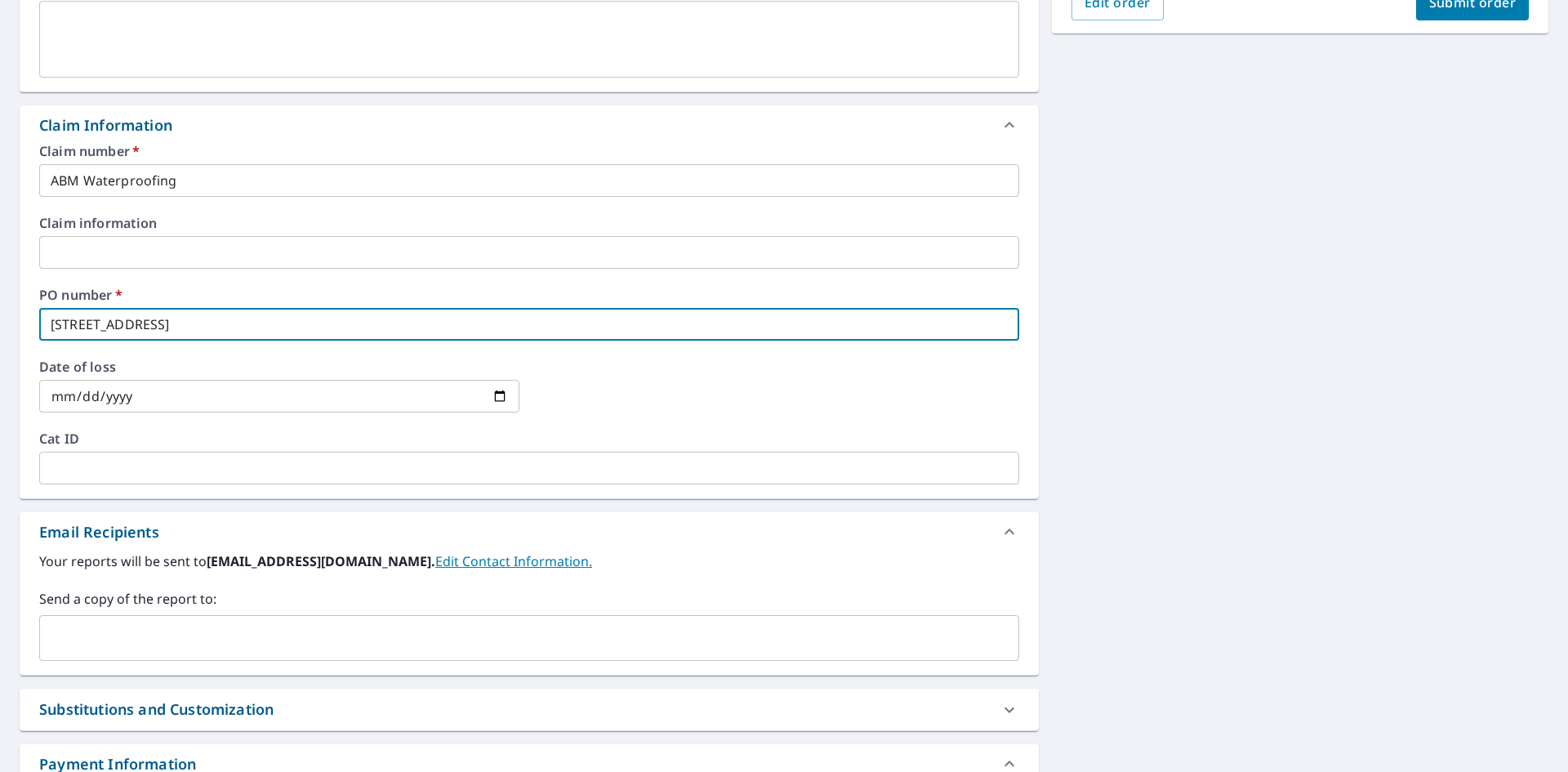
scroll to position [490, 0]
type input "[STREET_ADDRESS]"
click at [188, 631] on input "text" at bounding box center [517, 635] width 941 height 31
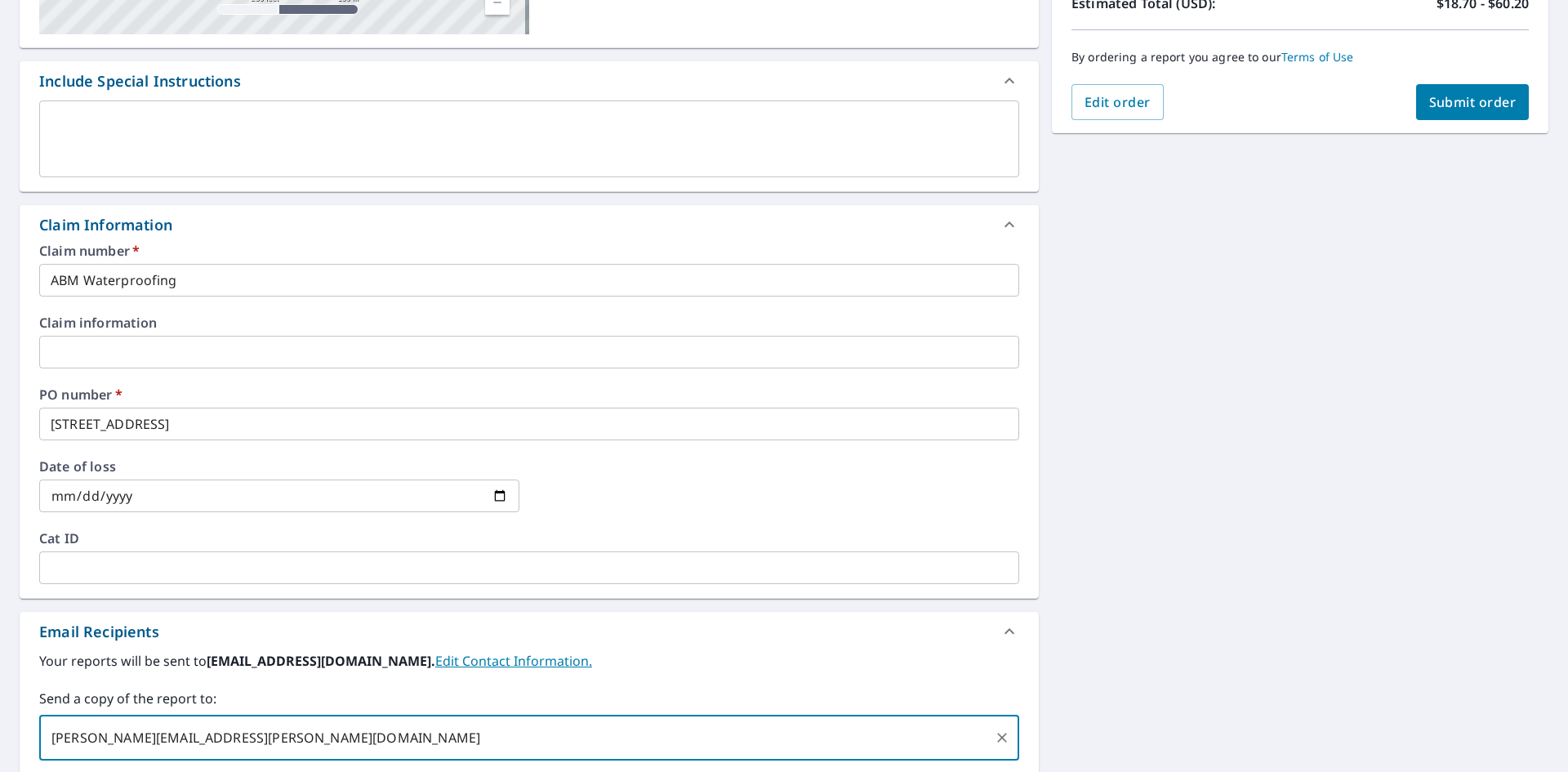
scroll to position [408, 0]
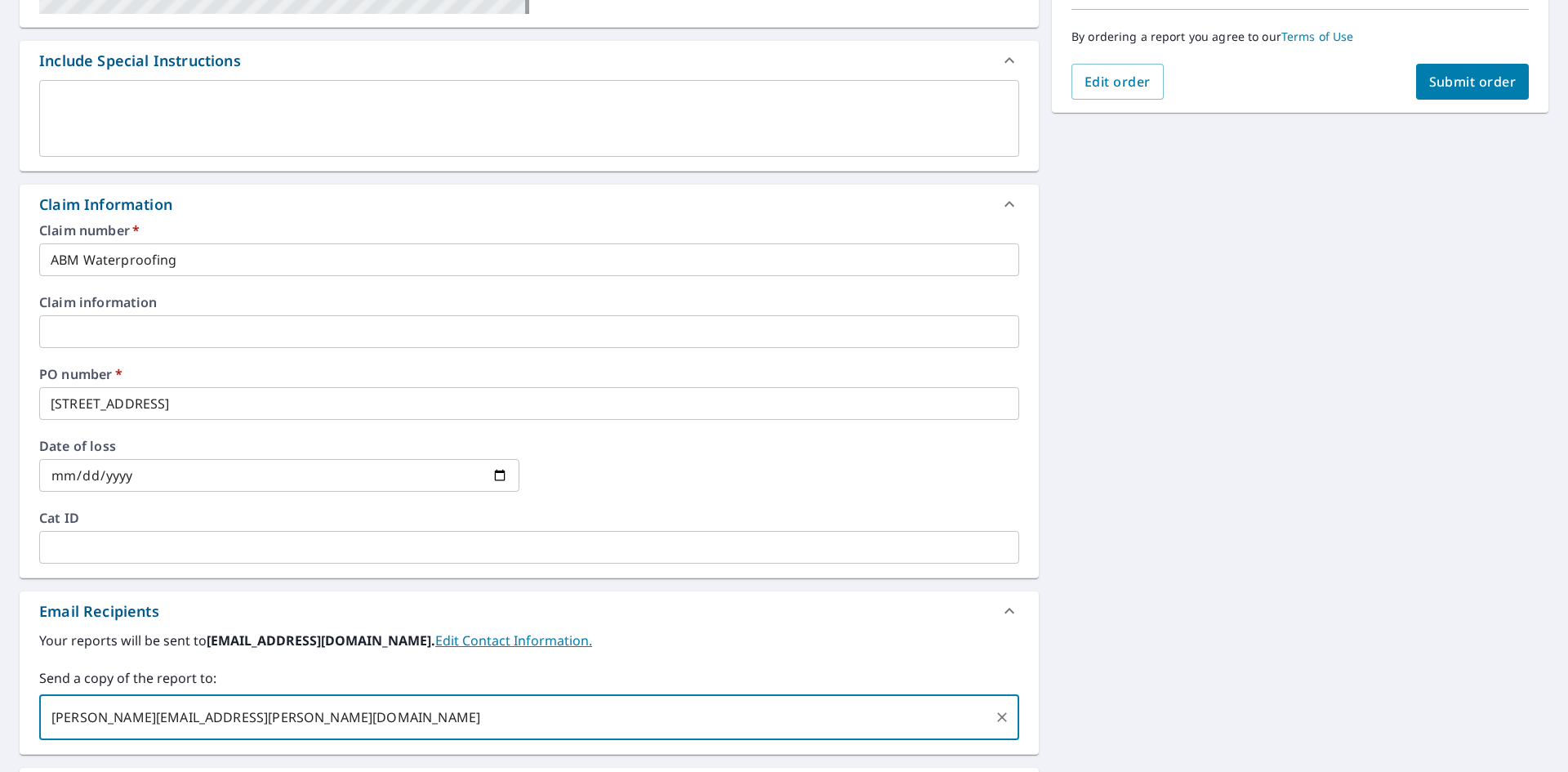
type input "[PERSON_NAME][EMAIL_ADDRESS][PERSON_NAME][DOMAIN_NAME]"
click at [1429, 86] on span "Submit order" at bounding box center [1472, 82] width 88 height 18
checkbox input "true"
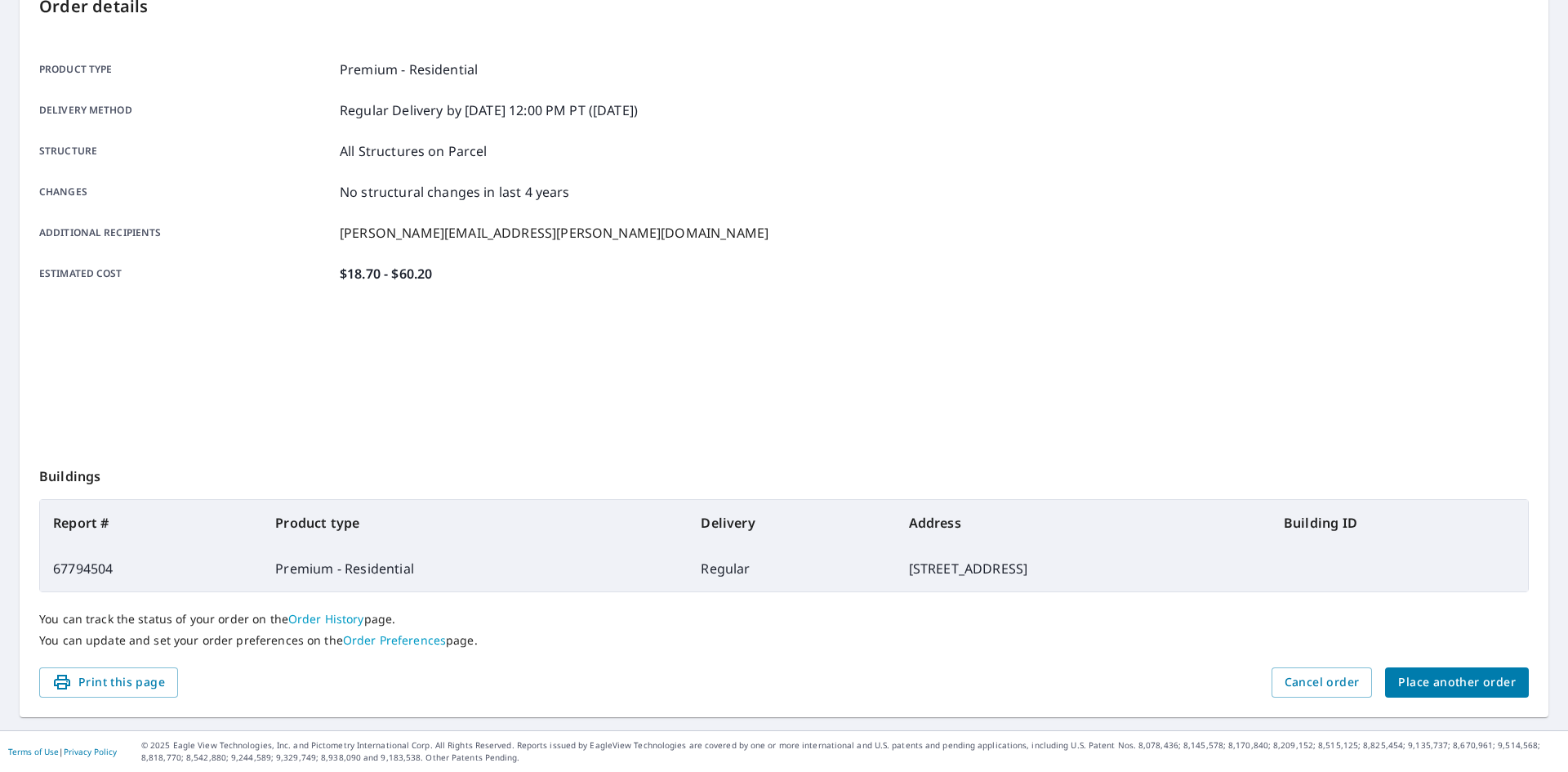
scroll to position [189, 0]
